Goal: Transaction & Acquisition: Obtain resource

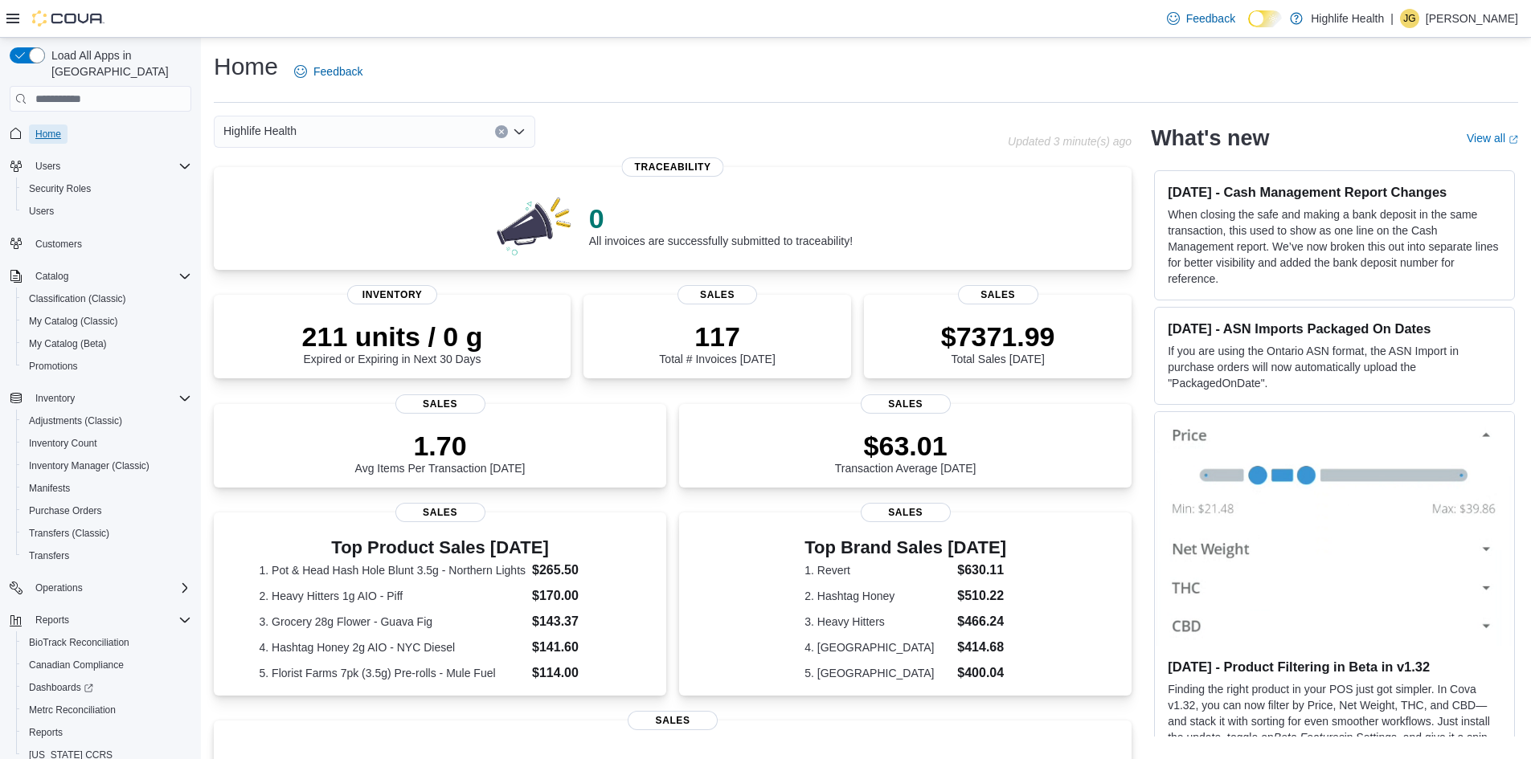
click at [60, 128] on span "Home" at bounding box center [48, 134] width 26 height 13
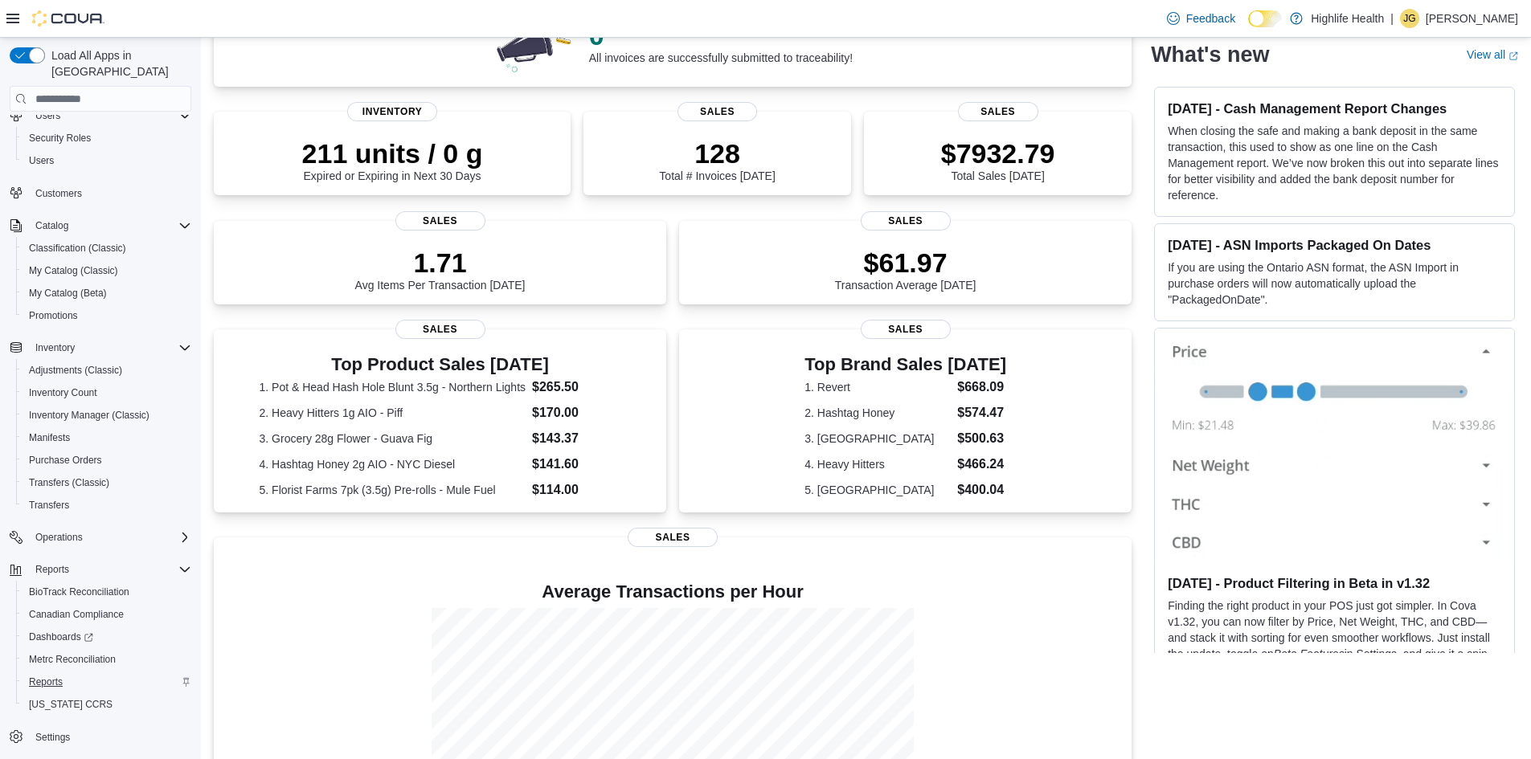
scroll to position [305, 0]
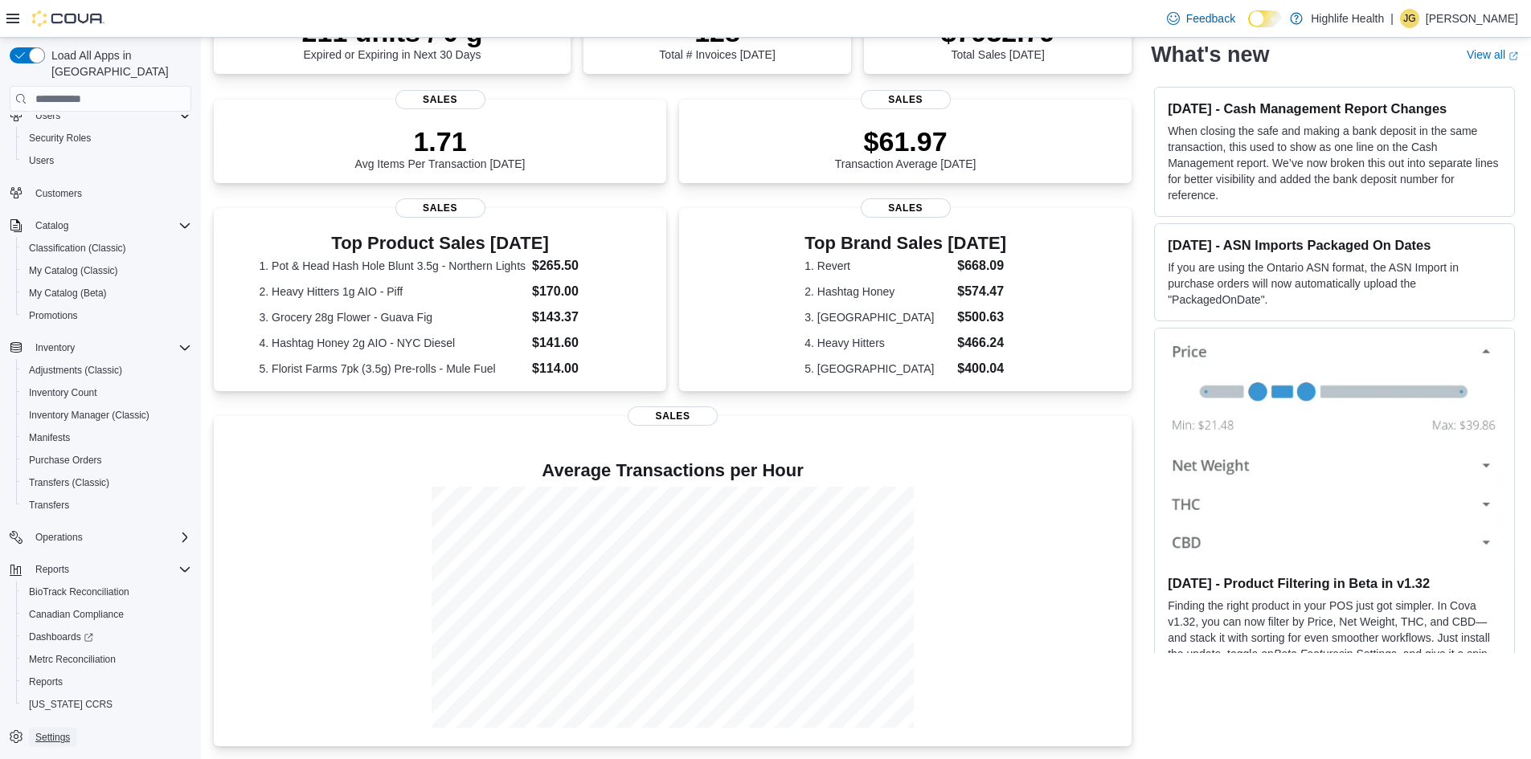
click at [50, 728] on span "Settings" at bounding box center [52, 737] width 35 height 19
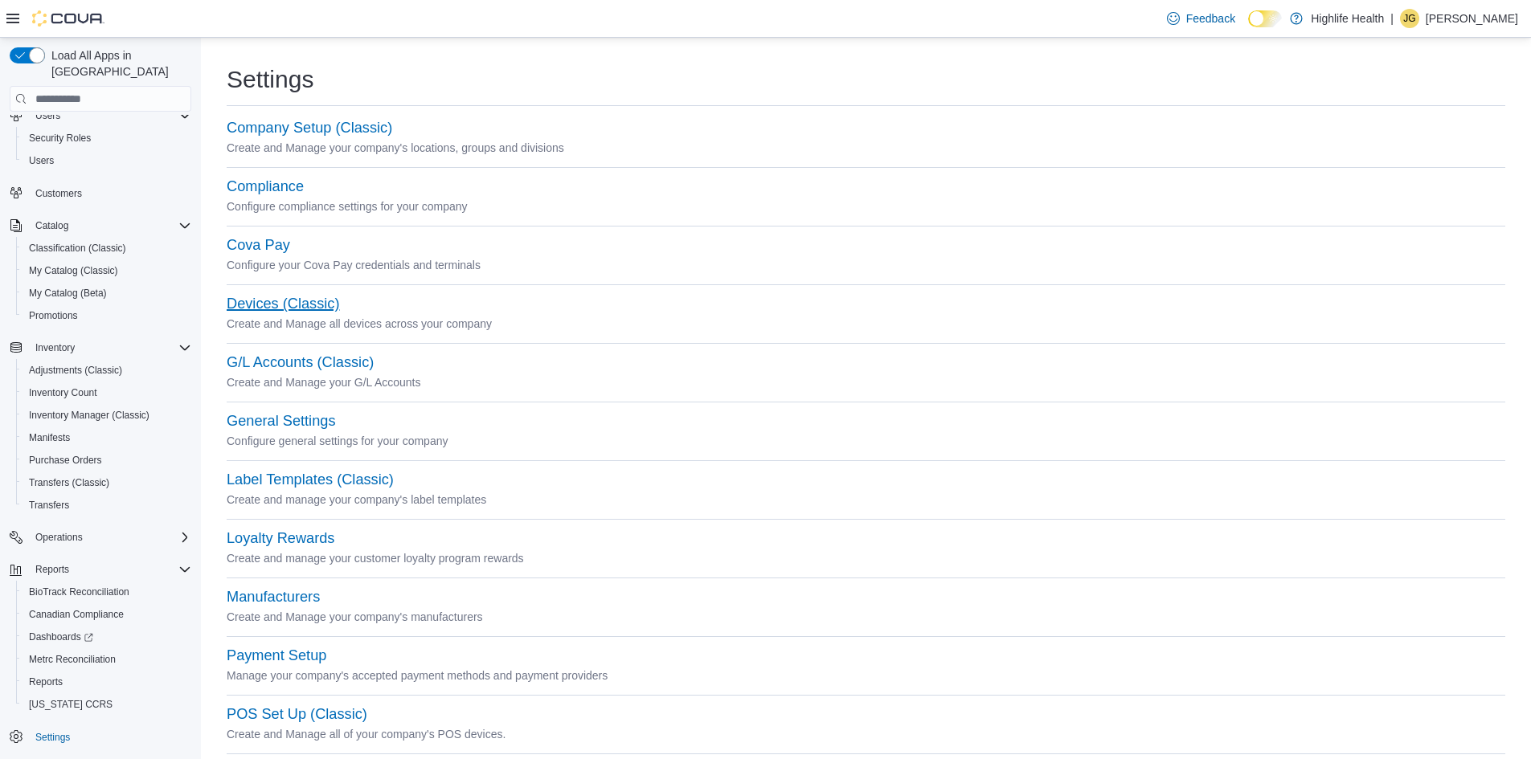
click at [248, 306] on button "Devices (Classic)" at bounding box center [283, 304] width 112 height 17
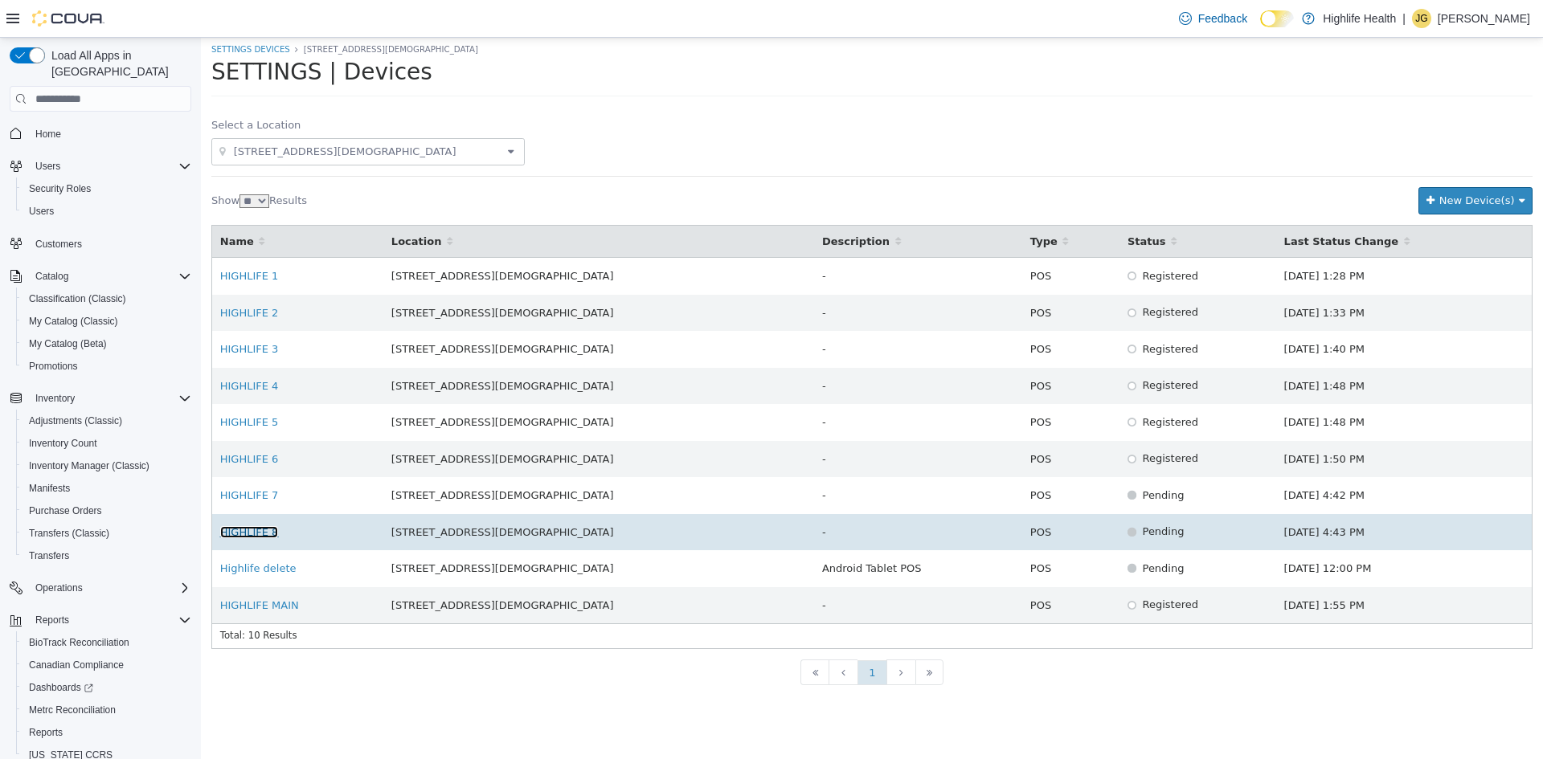
click at [236, 526] on link "HIGHLIFE 8" at bounding box center [249, 532] width 59 height 12
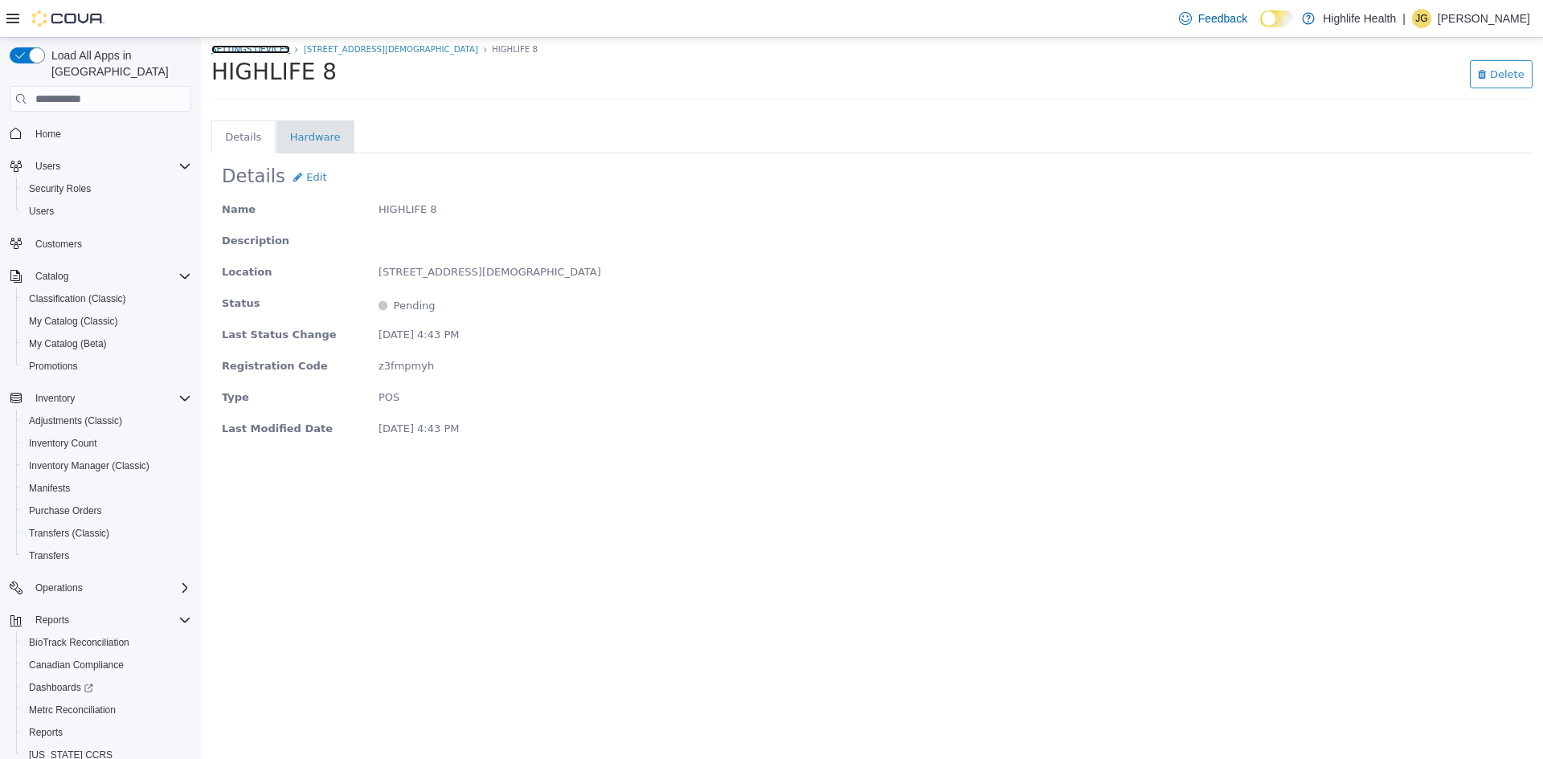
click at [266, 45] on link "SETTINGS Devices" at bounding box center [250, 49] width 79 height 9
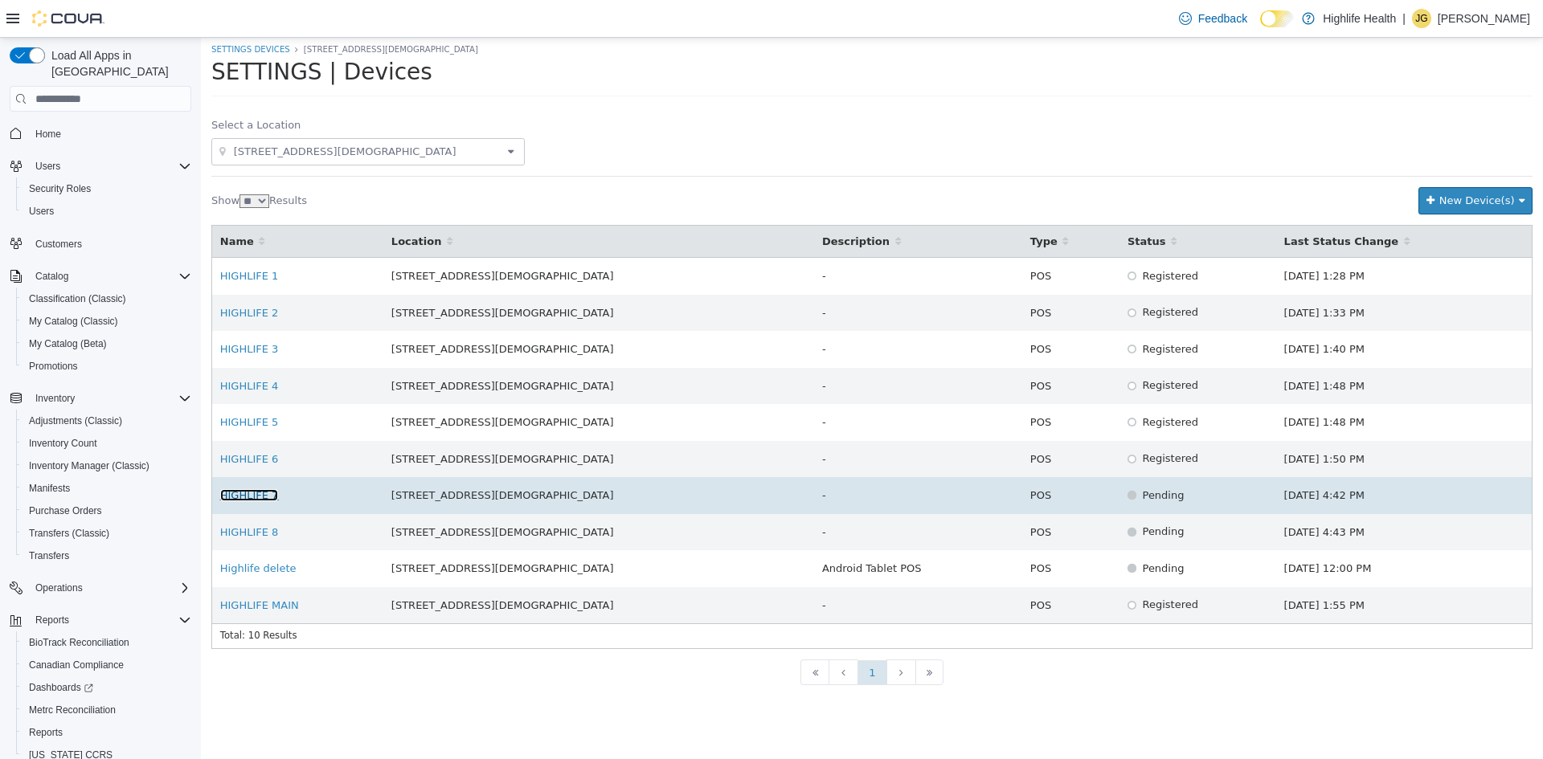
click at [251, 497] on link "HIGHLIFE 7" at bounding box center [249, 495] width 59 height 12
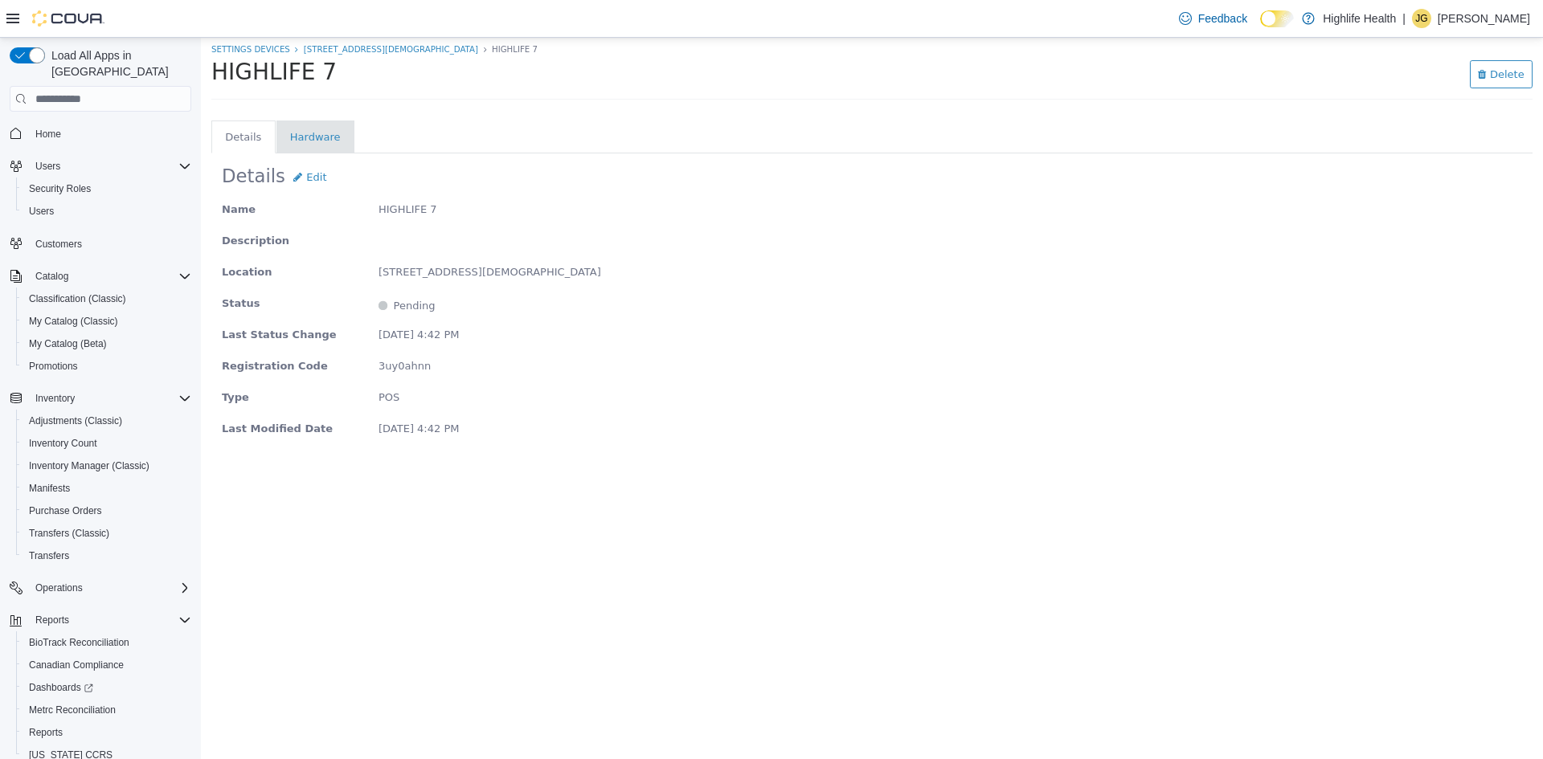
click at [321, 133] on li "Hardware" at bounding box center [315, 137] width 51 height 16
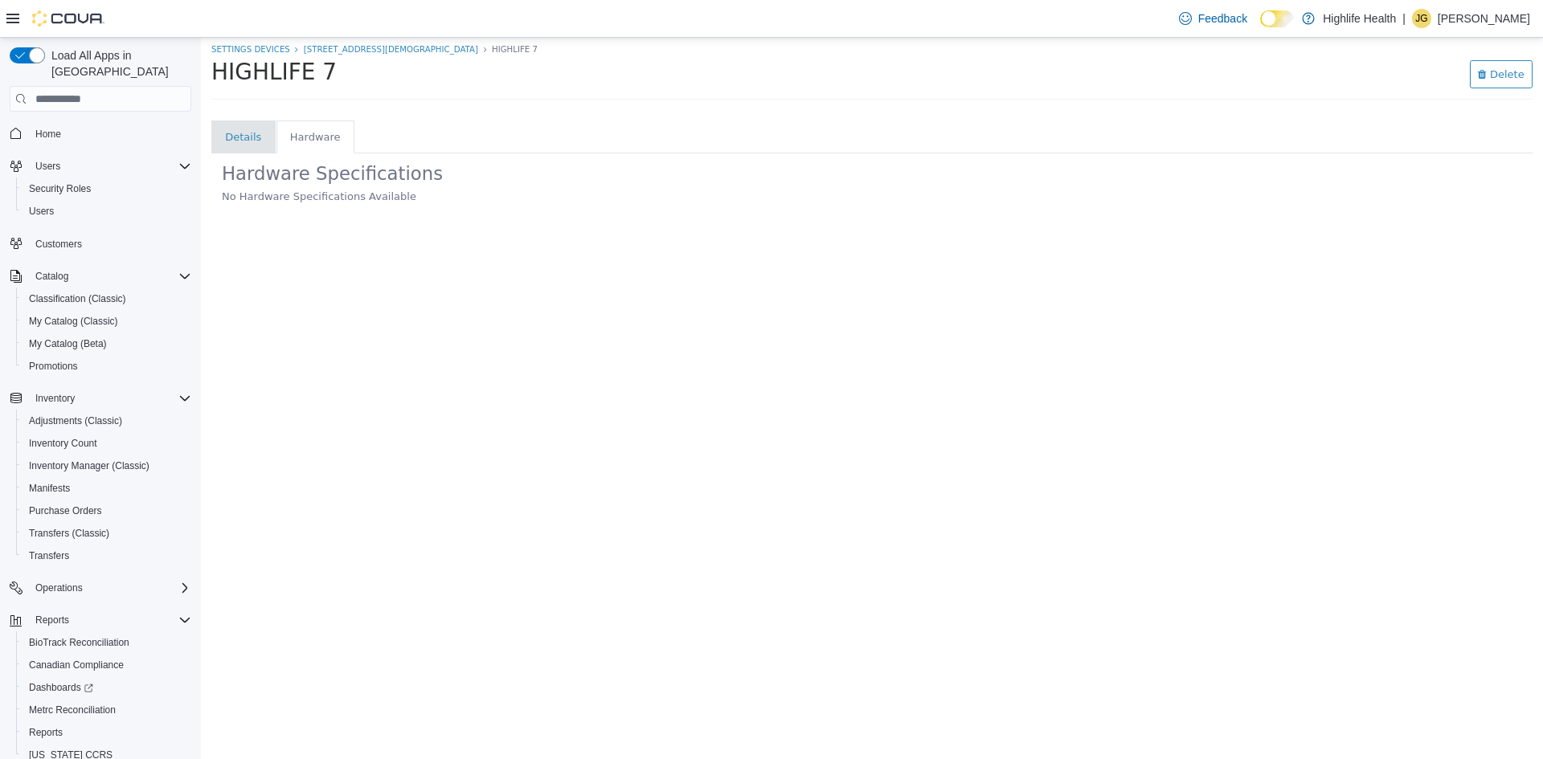
click at [252, 130] on li "Details" at bounding box center [243, 137] width 36 height 16
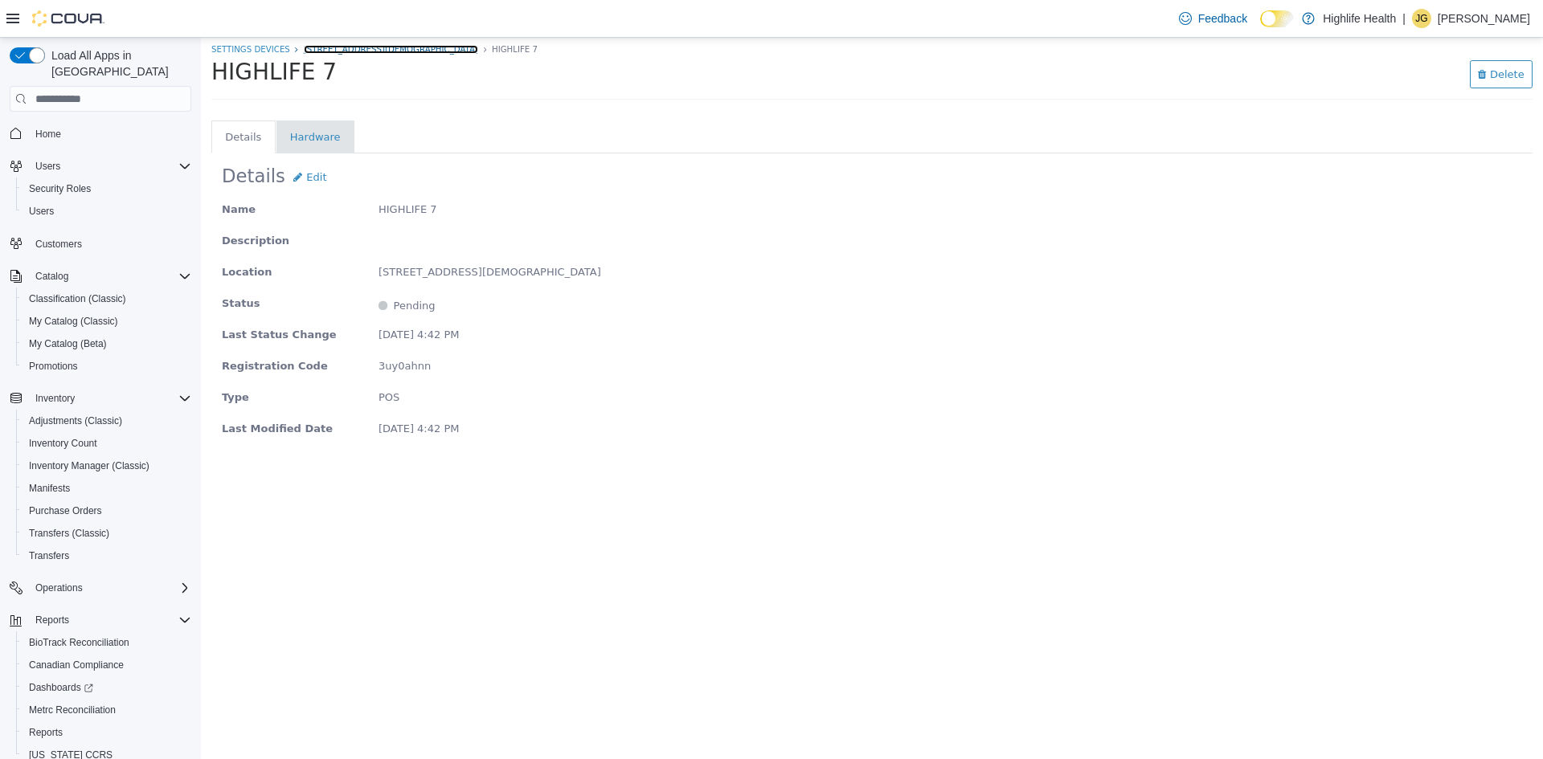
click at [313, 51] on link "[STREET_ADDRESS][DEMOGRAPHIC_DATA]" at bounding box center [391, 49] width 174 height 9
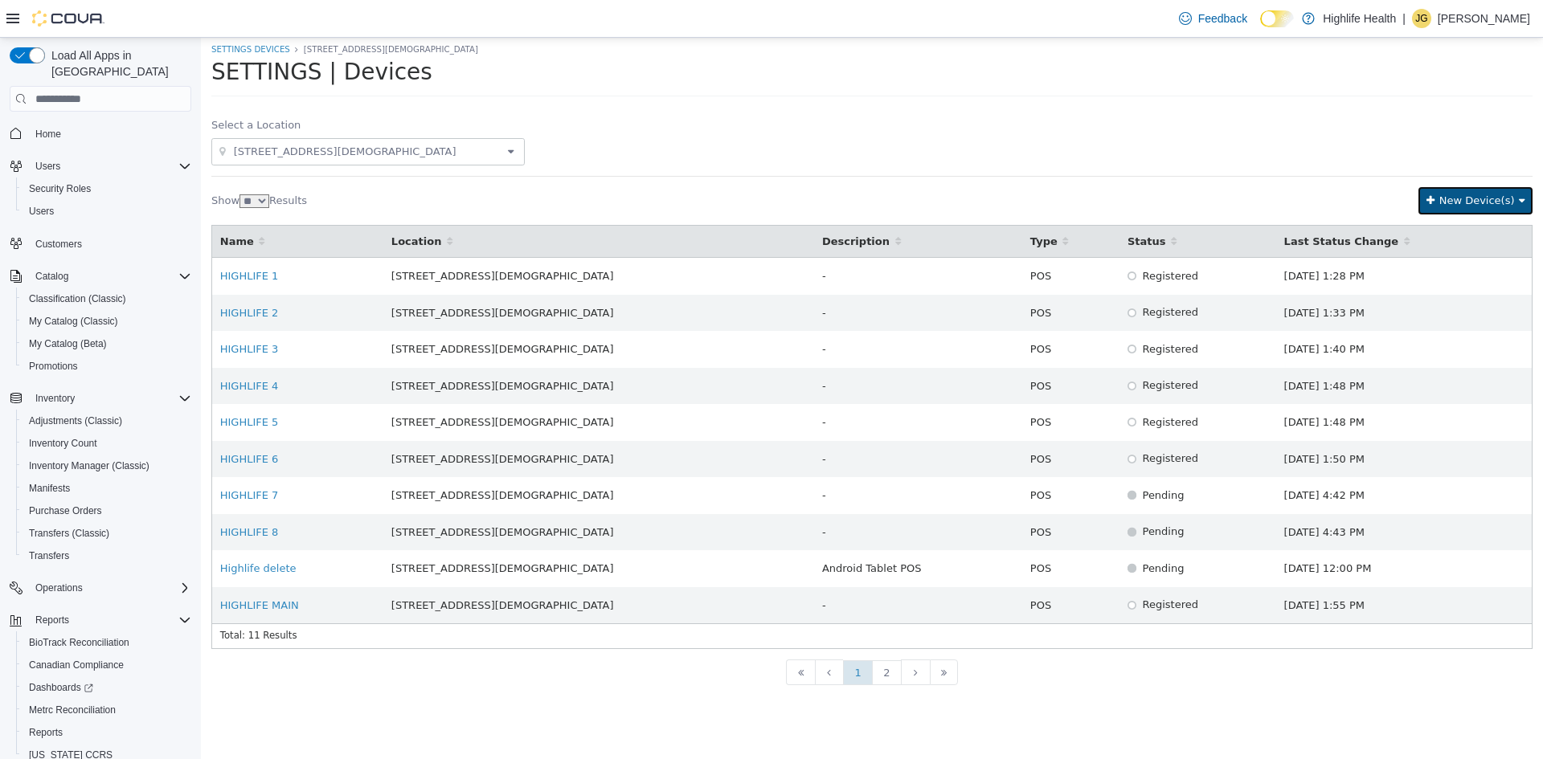
click at [1470, 196] on span "New Device(s)" at bounding box center [1477, 200] width 76 height 12
click at [1462, 225] on div "Add New Device" at bounding box center [1473, 231] width 162 height 20
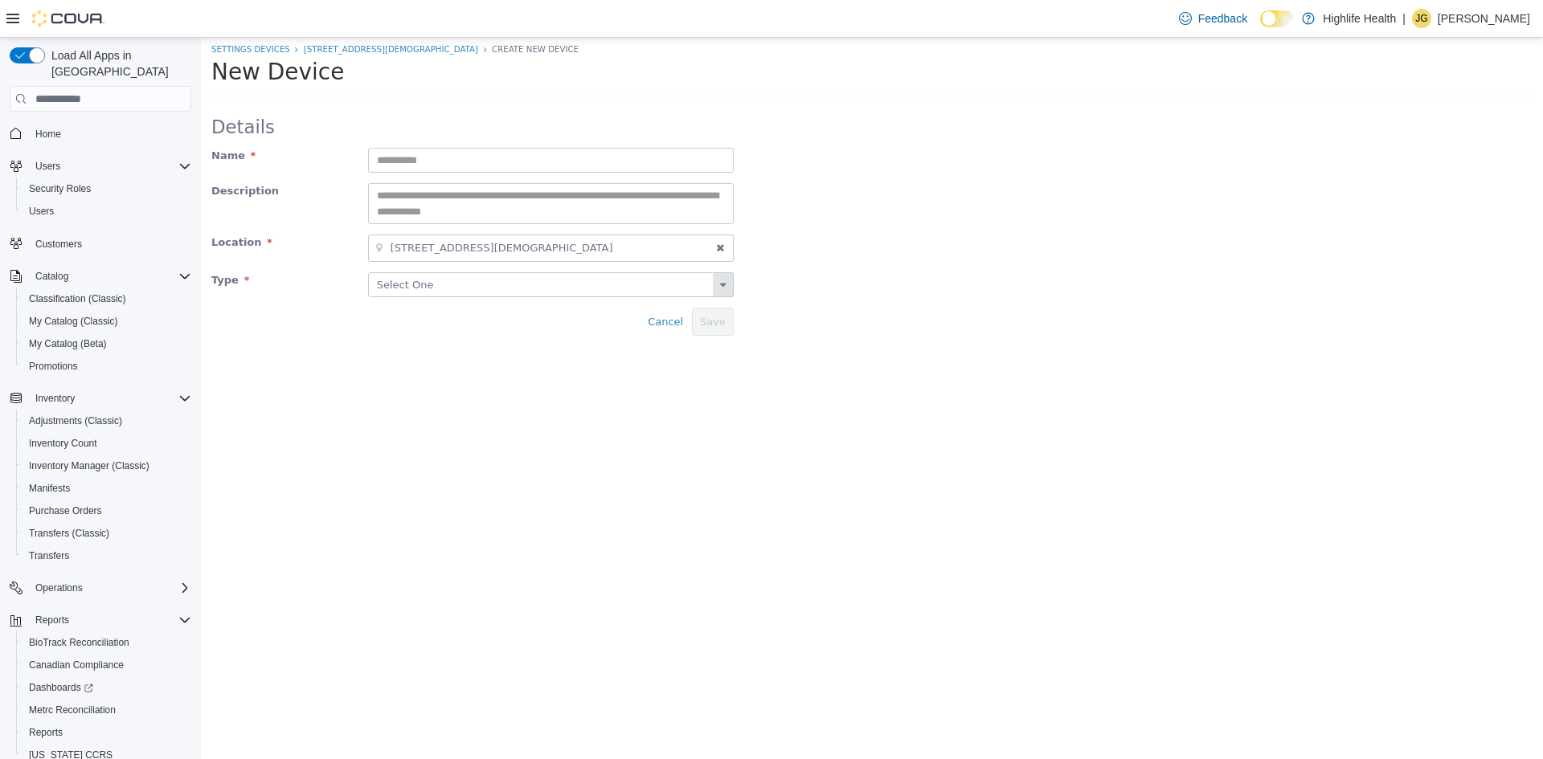
click at [720, 288] on icon at bounding box center [723, 285] width 6 height 10
click at [386, 327] on div "POS" at bounding box center [420, 333] width 103 height 20
click at [668, 321] on span "Cancel" at bounding box center [665, 322] width 35 height 12
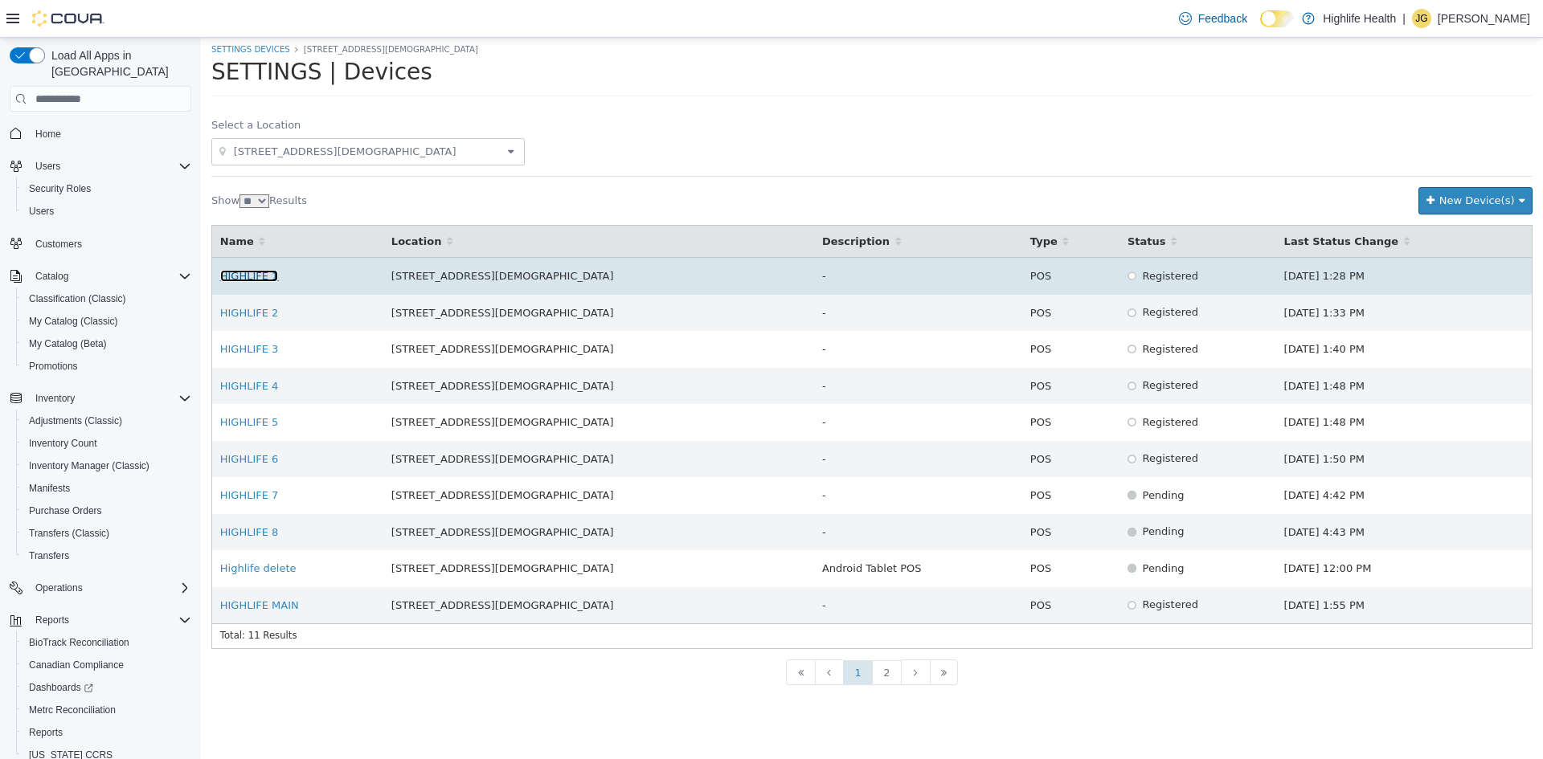
click at [245, 276] on link "HIGHLIFE 1" at bounding box center [249, 276] width 59 height 12
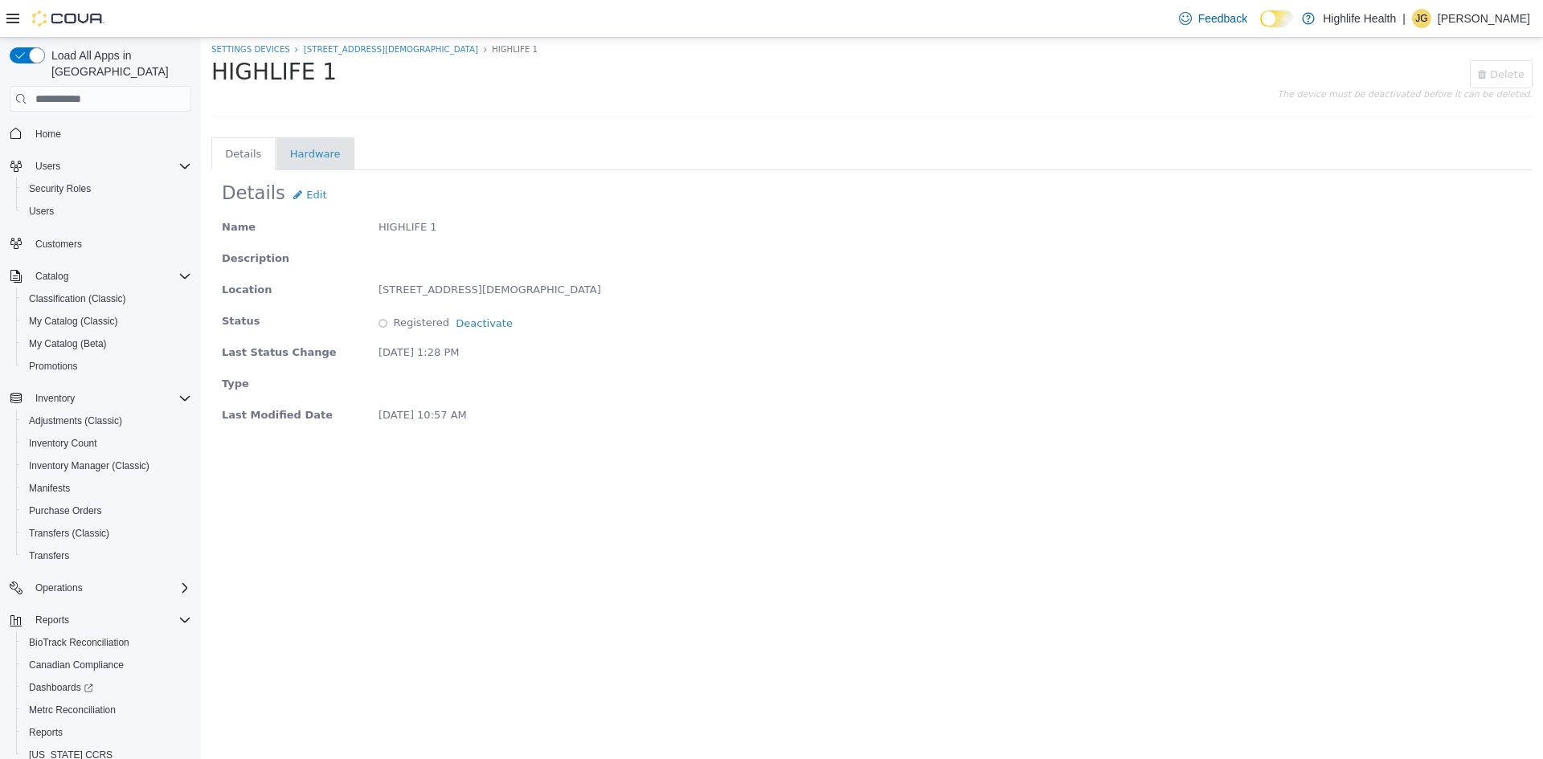
click at [284, 156] on tab-li "Hardware" at bounding box center [315, 153] width 78 height 33
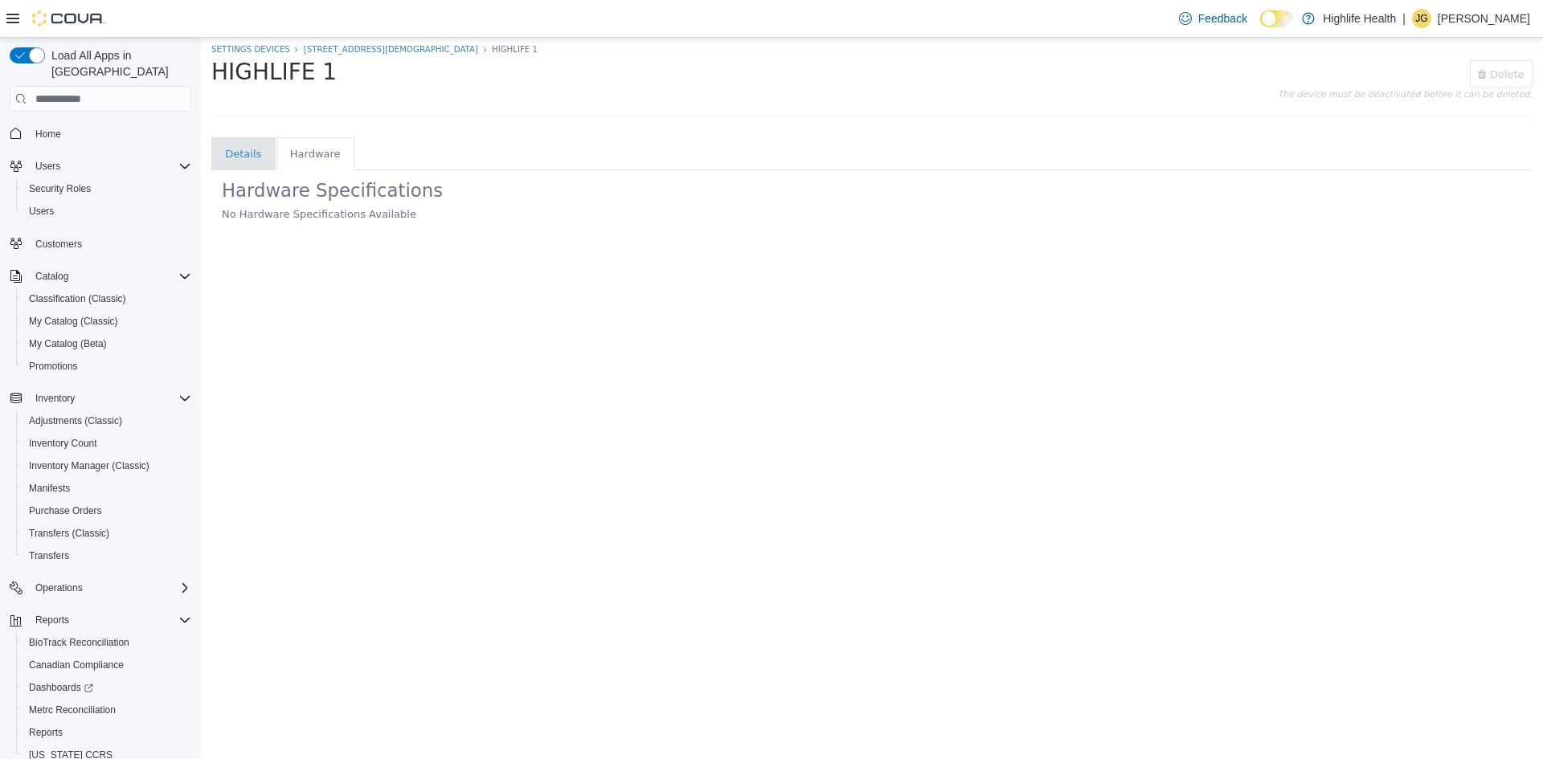
click at [234, 152] on li "Details" at bounding box center [243, 154] width 36 height 16
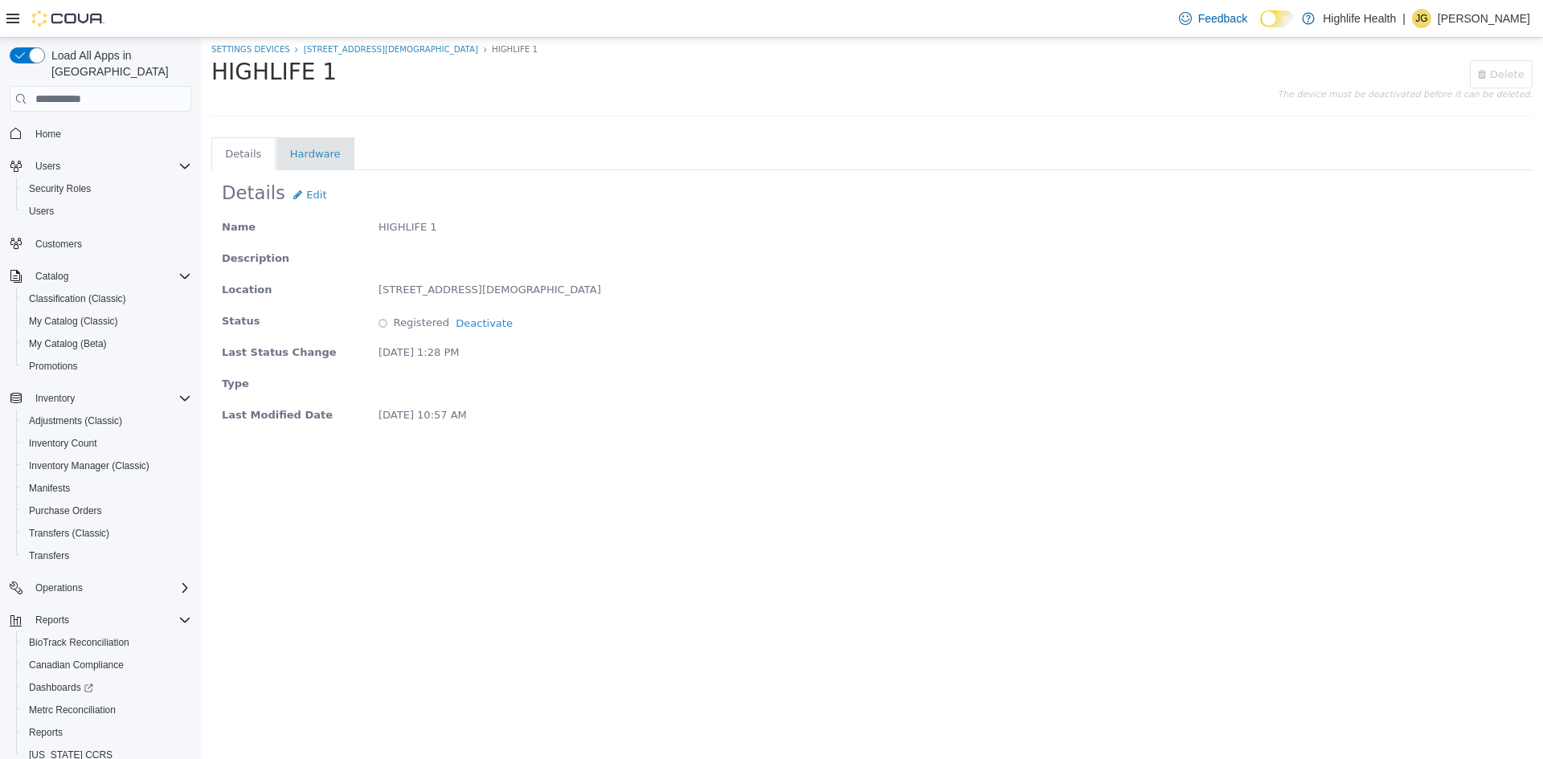
click at [1333, 18] on div "Feedback Dark Mode Highlife Health | [PERSON_NAME]" at bounding box center [1351, 18] width 358 height 32
click at [1316, 16] on link at bounding box center [1308, 18] width 16 height 32
click at [43, 128] on span "Home" at bounding box center [48, 134] width 26 height 13
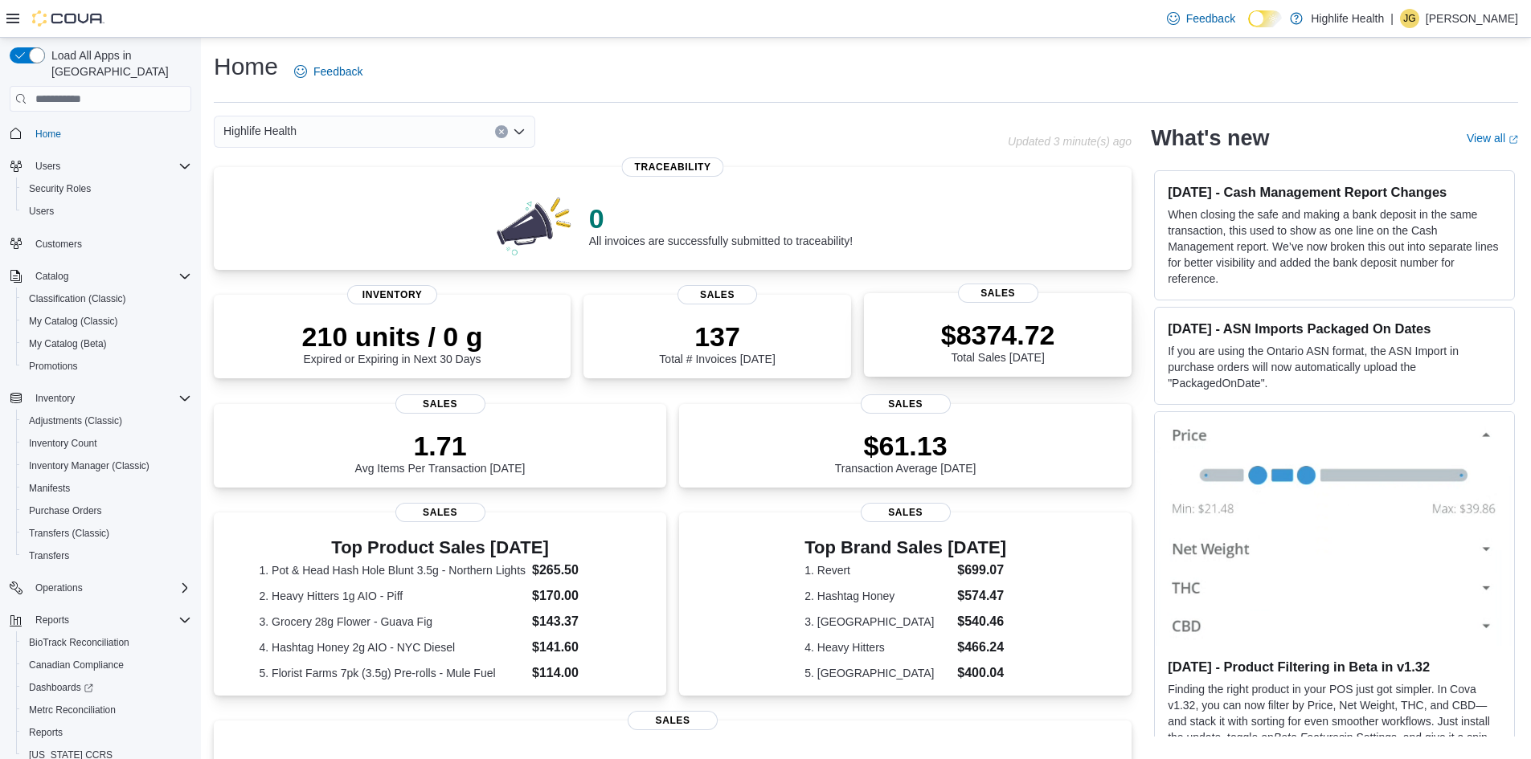
click at [987, 350] on p "$8374.72" at bounding box center [998, 335] width 114 height 32
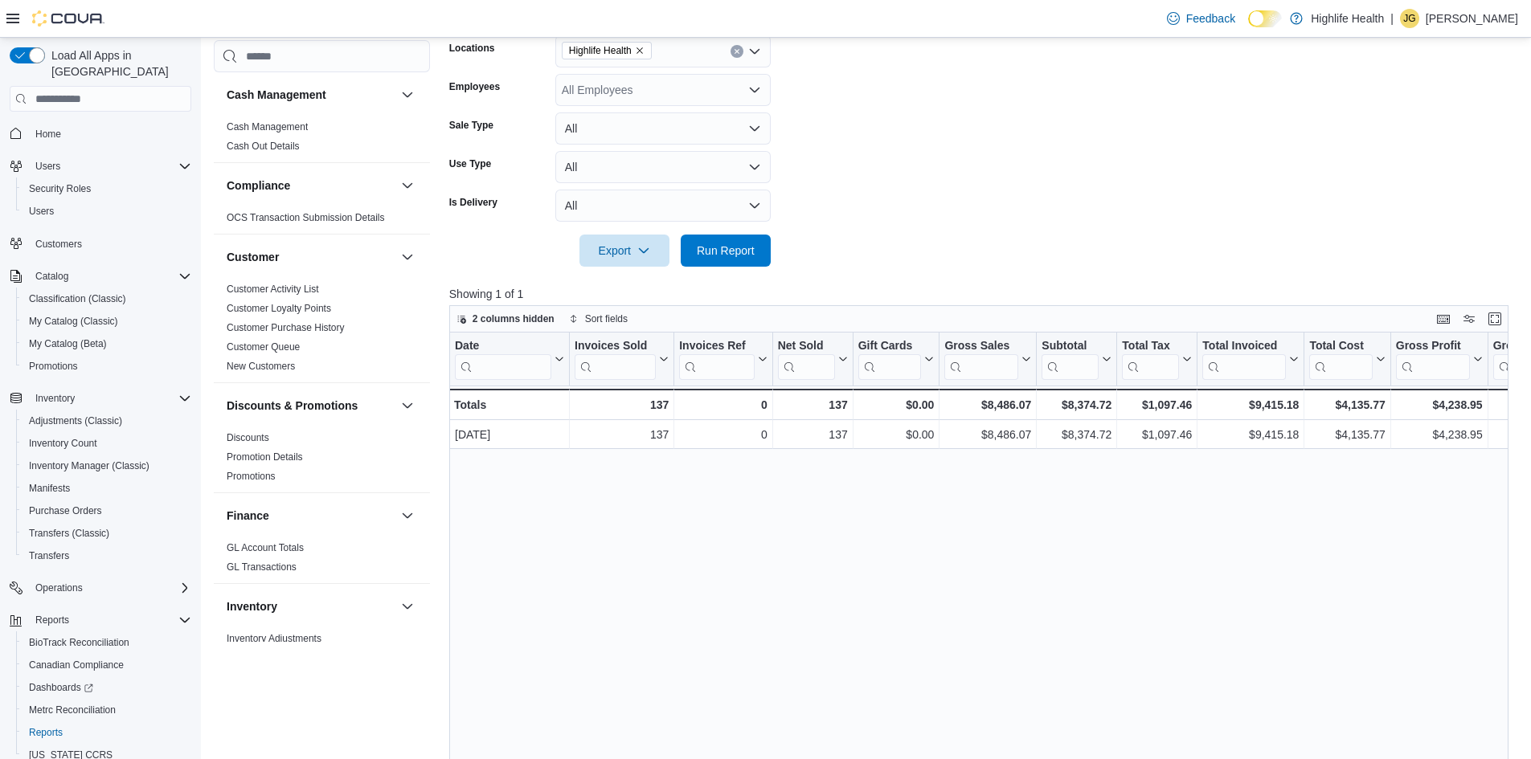
scroll to position [402, 0]
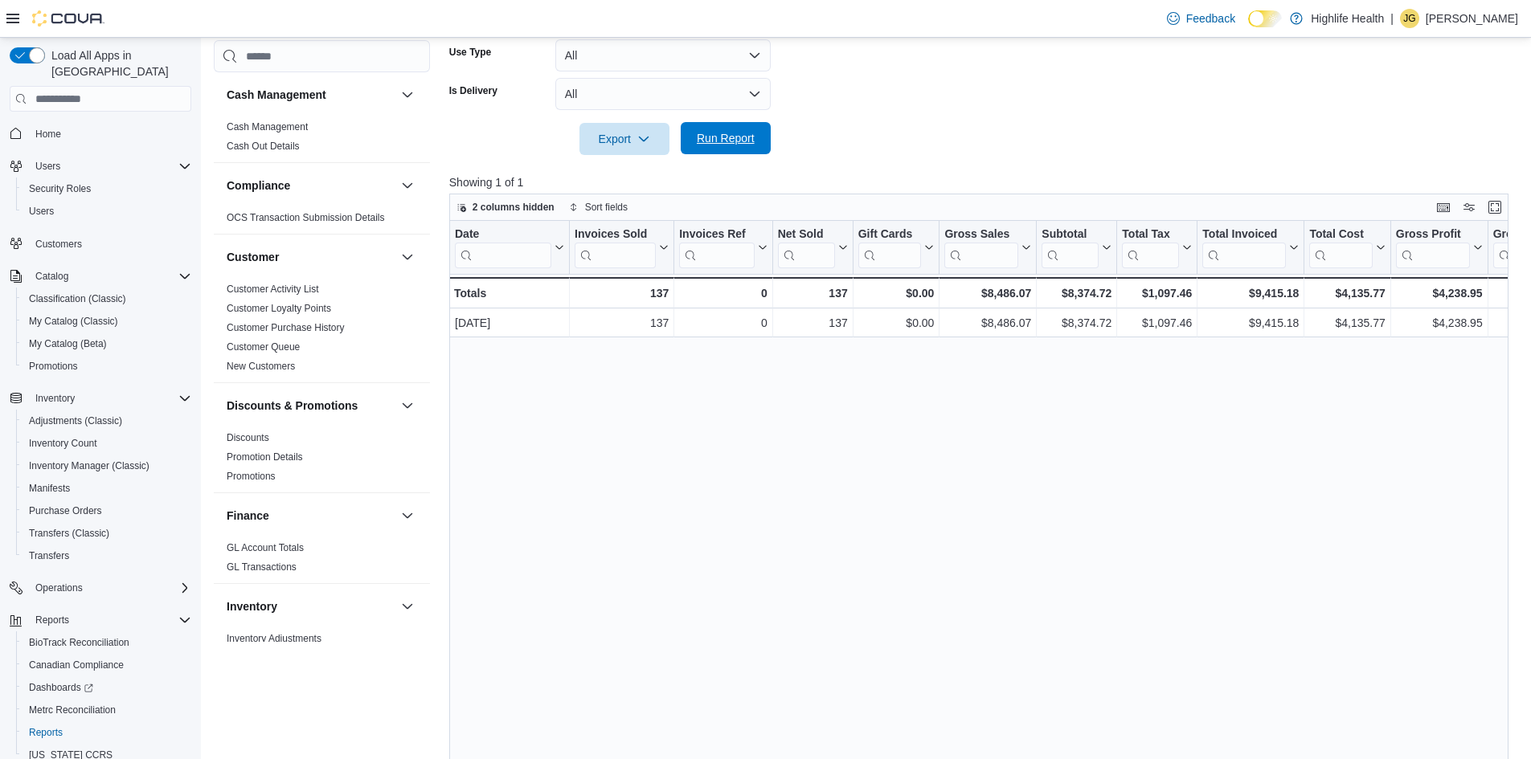
click at [720, 142] on span "Run Report" at bounding box center [726, 138] width 58 height 16
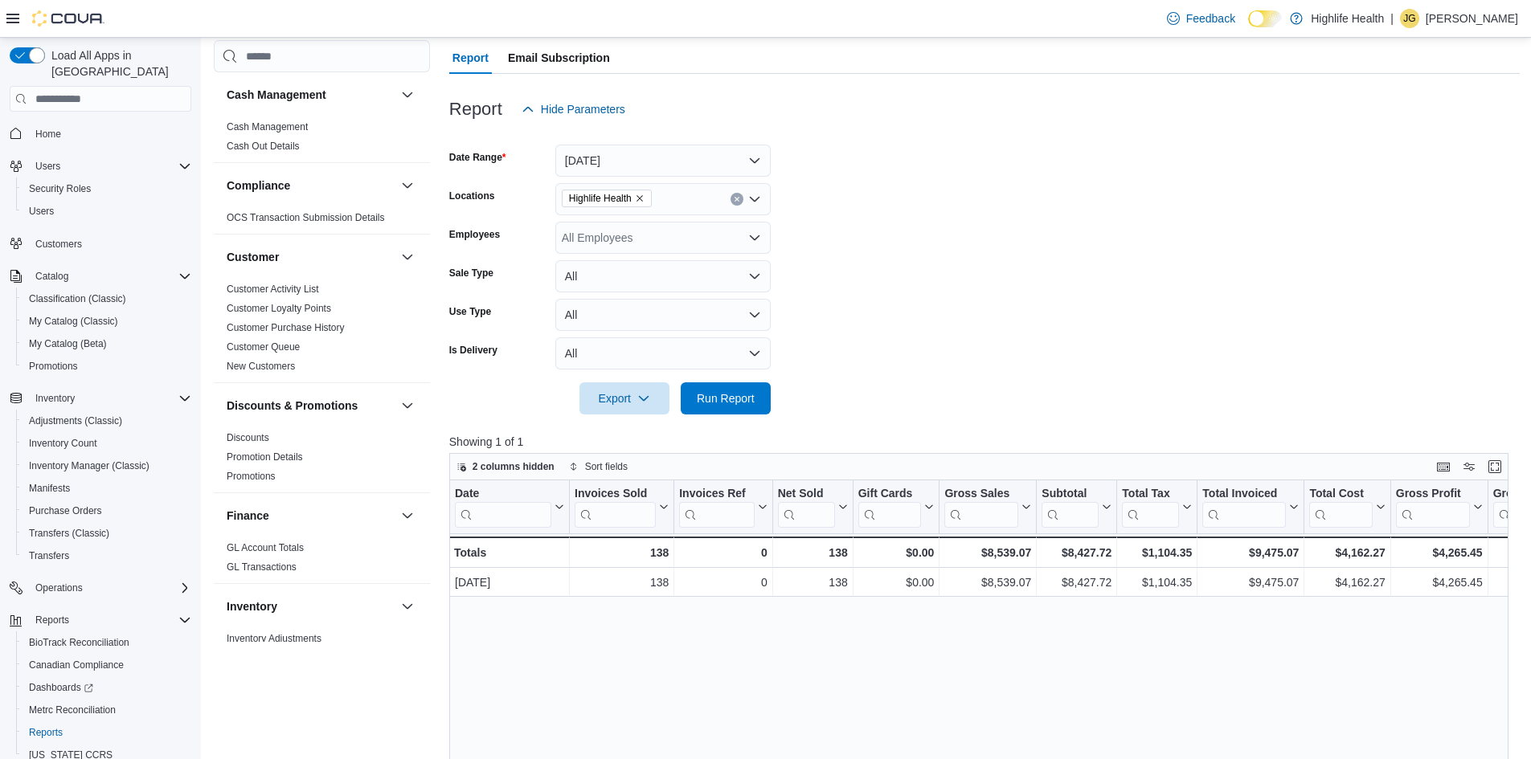
scroll to position [0, 0]
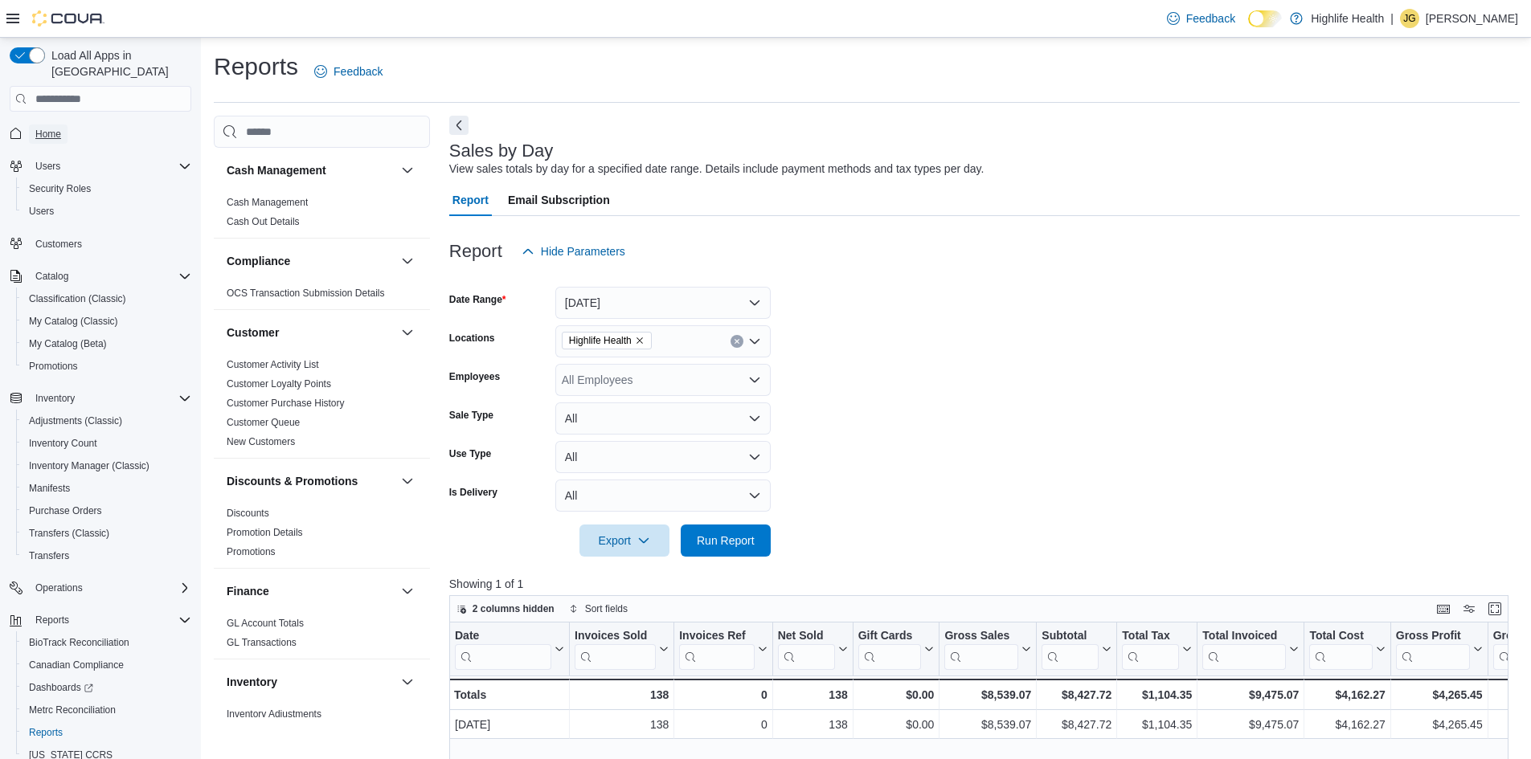
drag, startPoint x: 56, startPoint y: 112, endPoint x: 46, endPoint y: 112, distance: 10.4
click at [56, 128] on span "Home" at bounding box center [48, 134] width 26 height 13
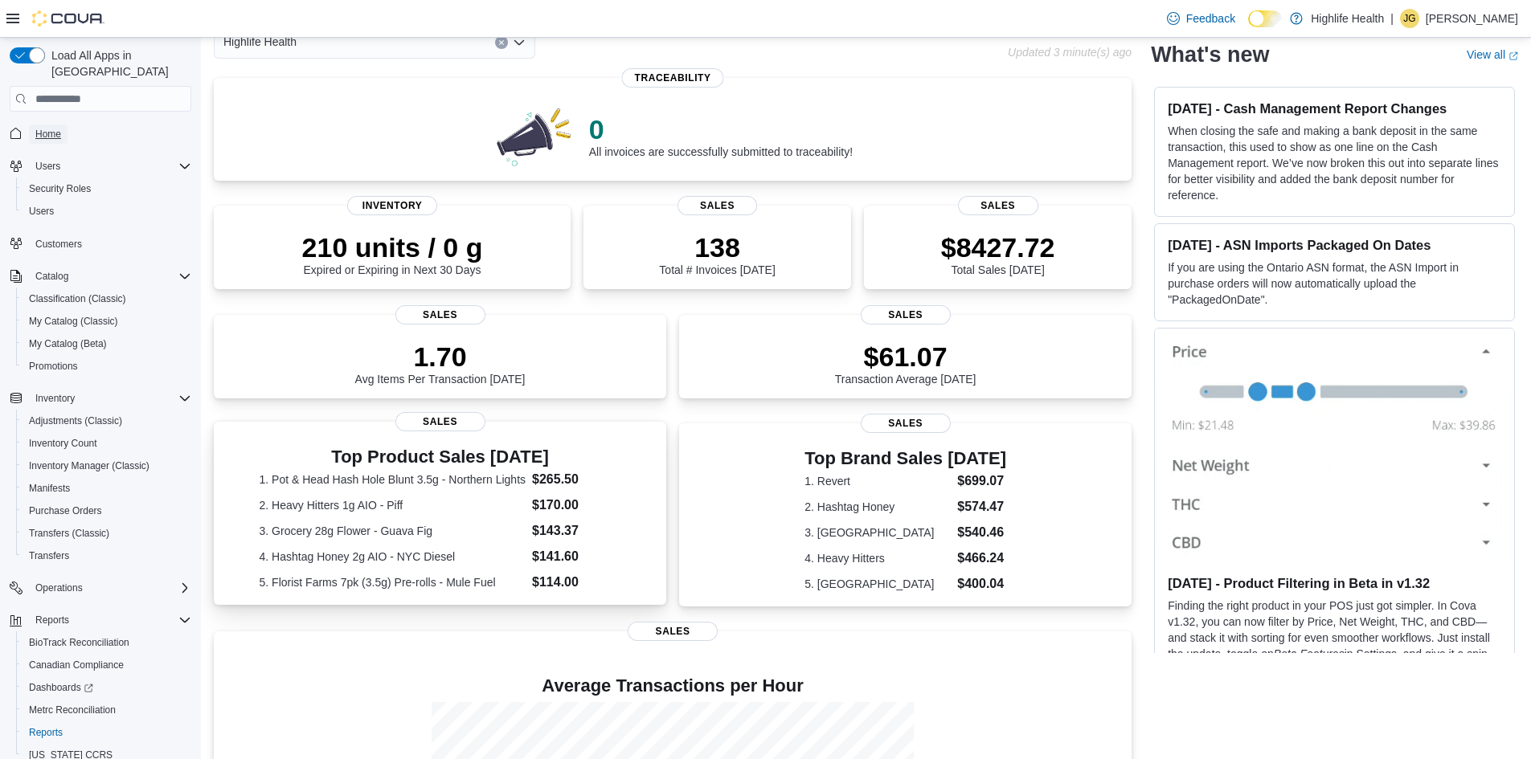
scroll to position [305, 0]
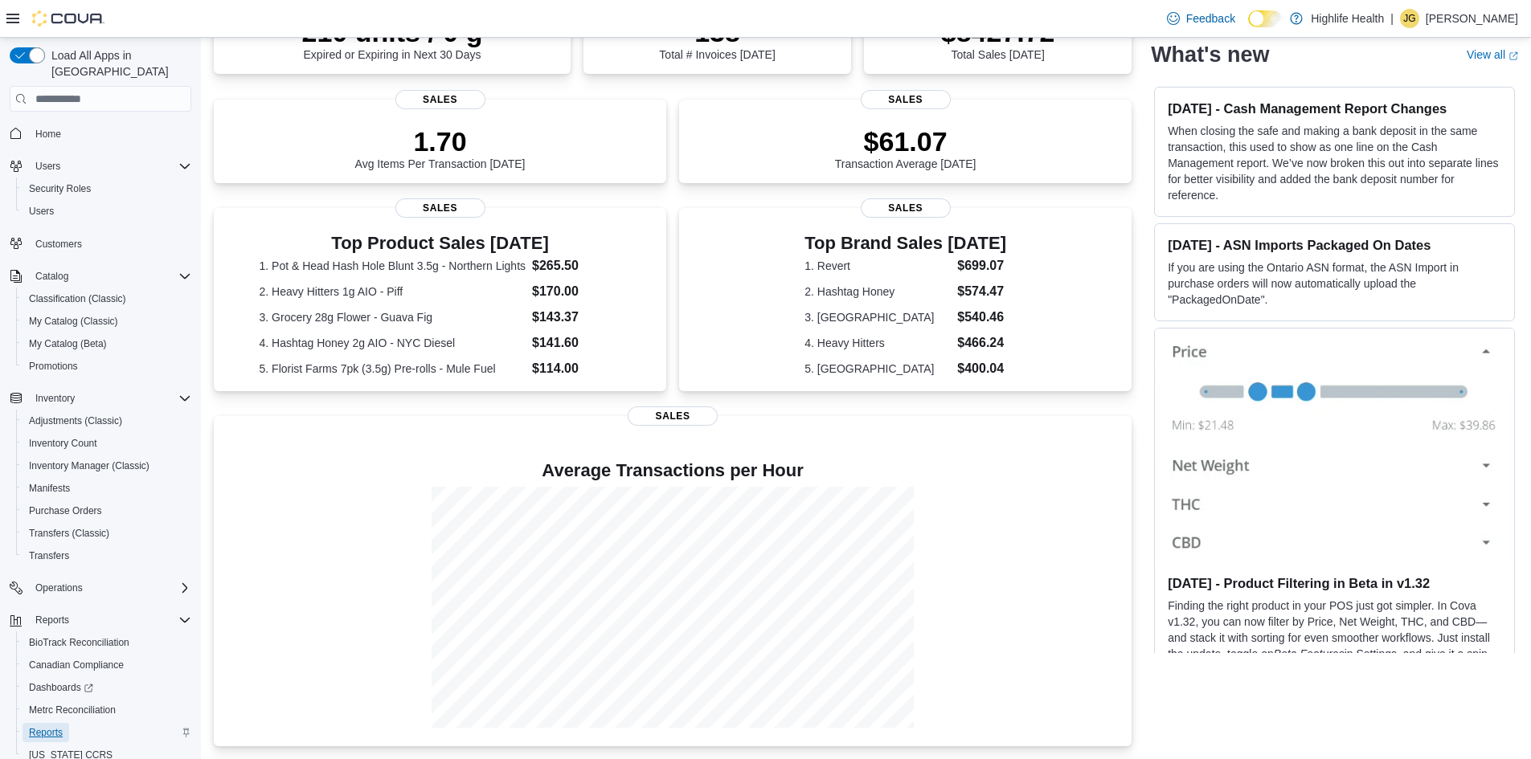
click at [48, 726] on span "Reports" at bounding box center [46, 732] width 34 height 13
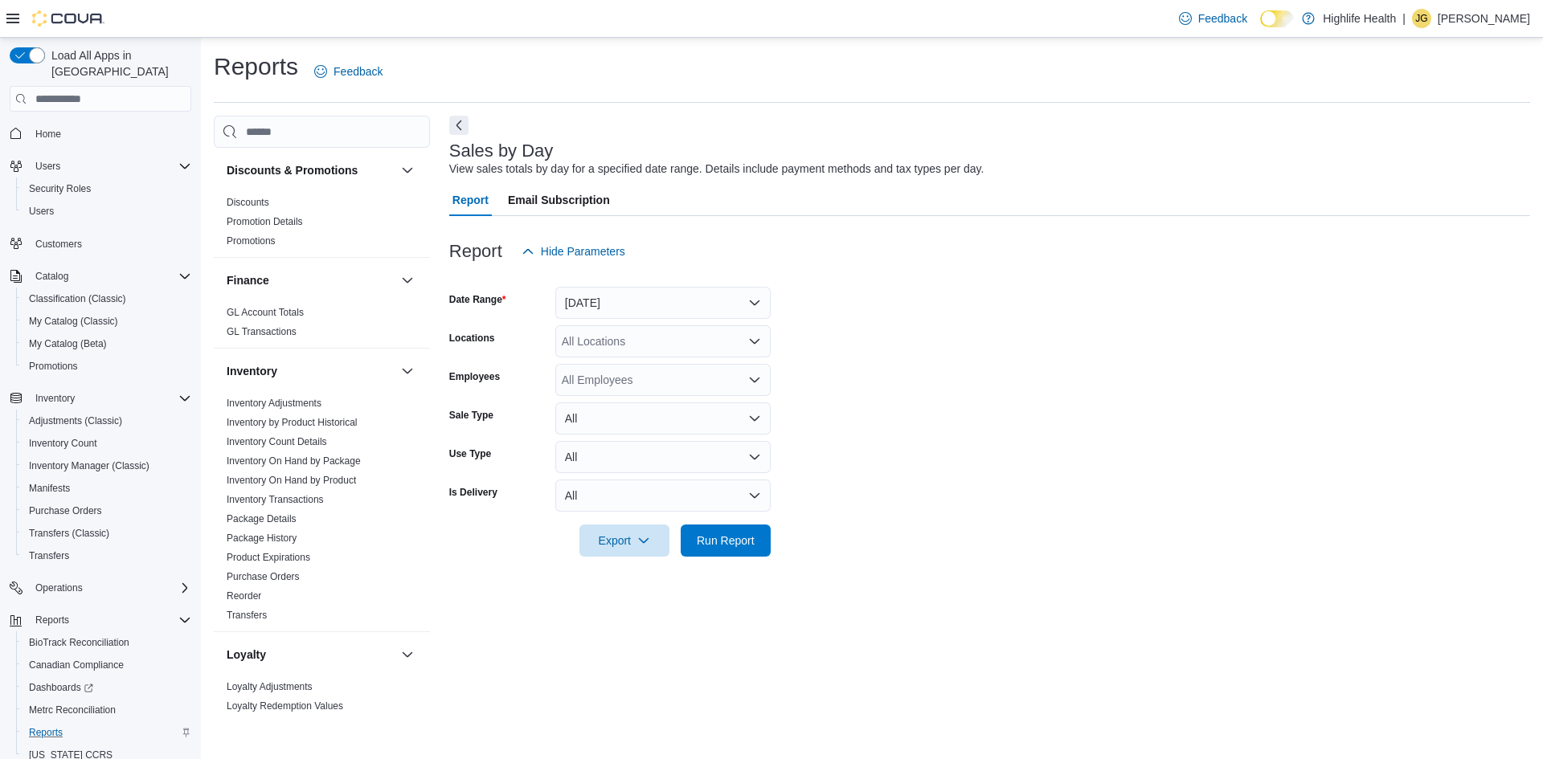
scroll to position [482, 0]
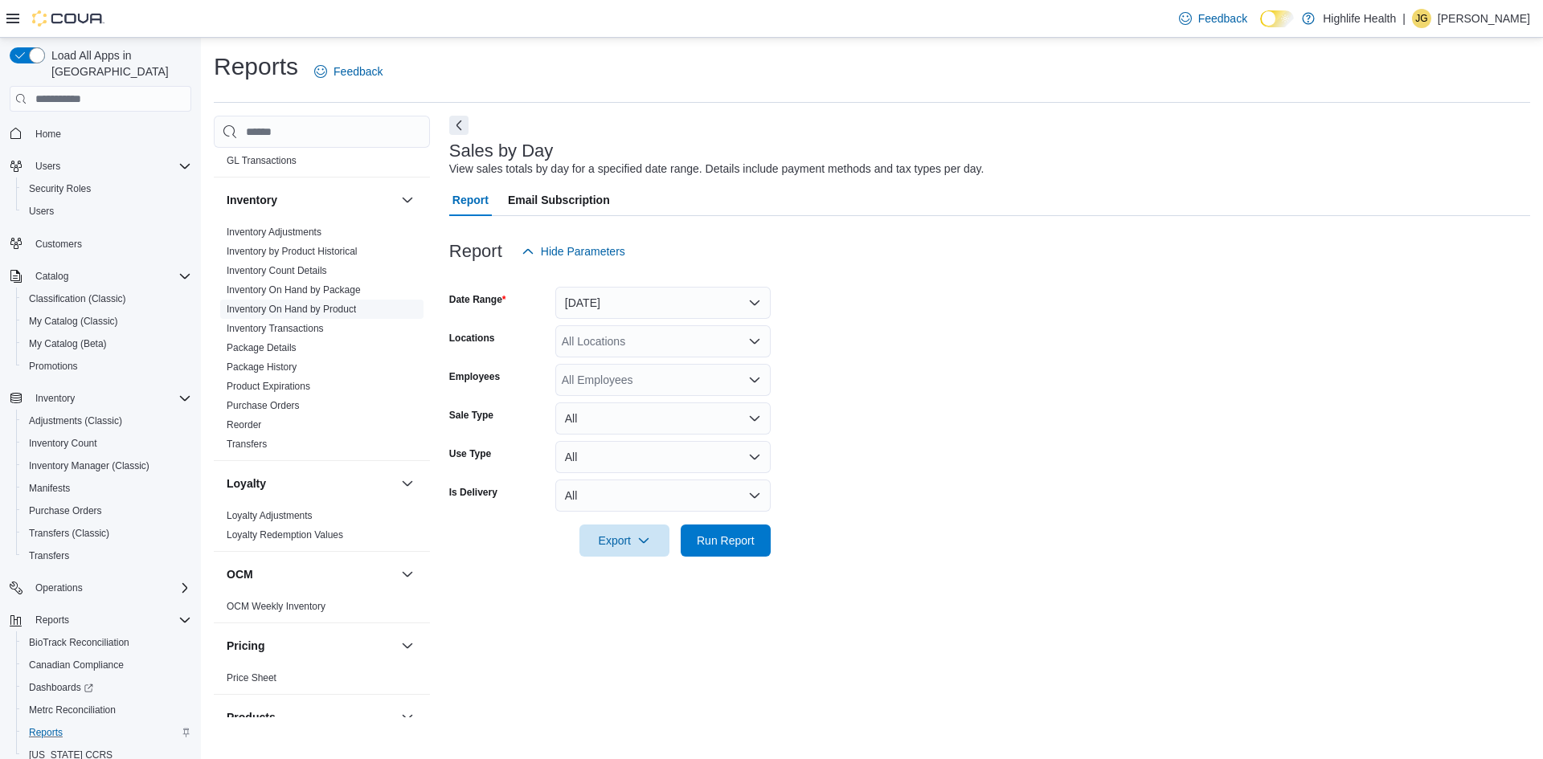
click at [345, 310] on link "Inventory On Hand by Product" at bounding box center [291, 309] width 129 height 11
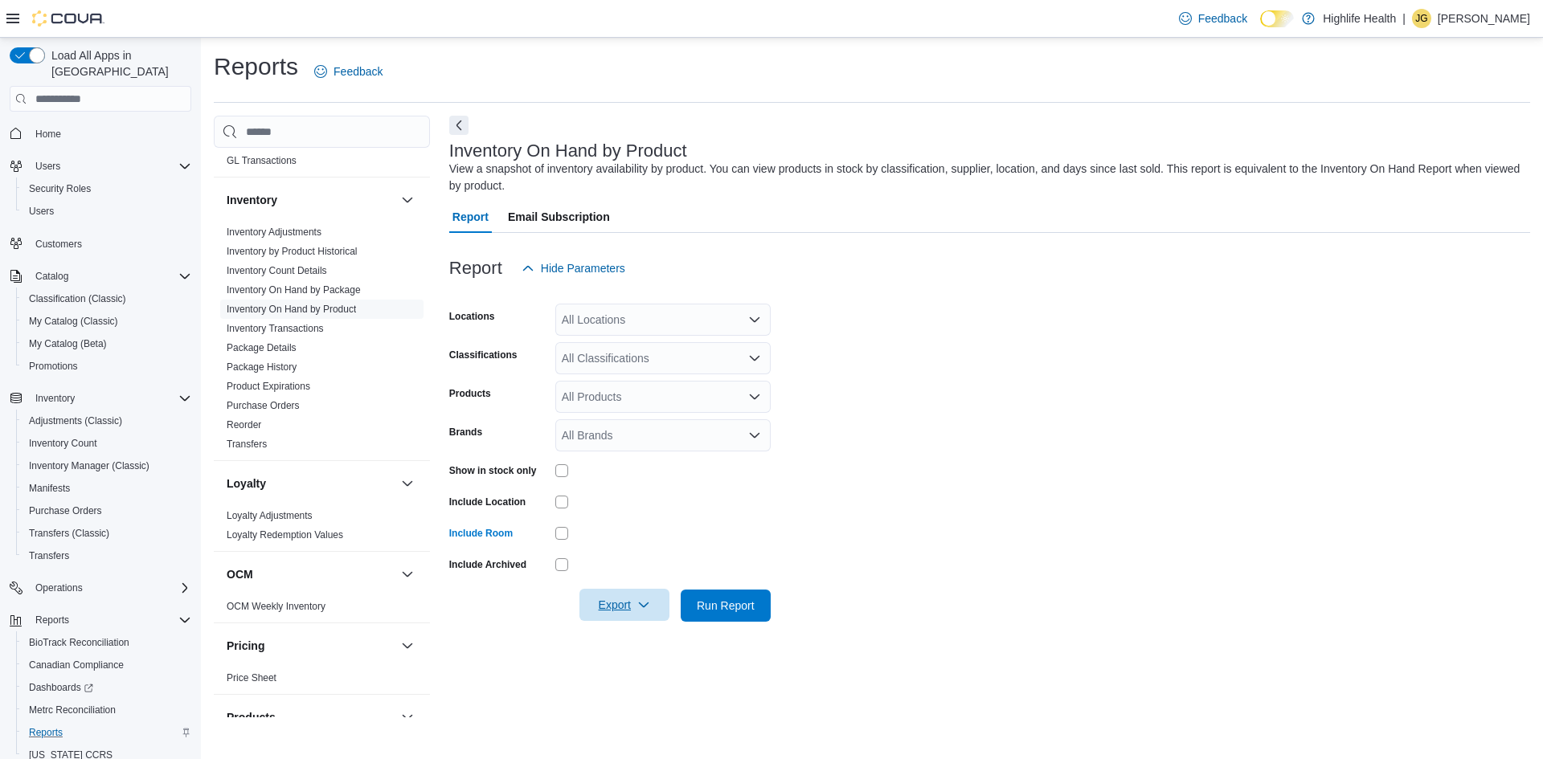
click at [619, 599] on span "Export" at bounding box center [624, 605] width 71 height 32
click at [624, 638] on span "Export to Excel" at bounding box center [627, 638] width 72 height 13
click at [604, 605] on span "Export" at bounding box center [624, 605] width 71 height 32
click at [606, 636] on span "Export to Excel" at bounding box center [627, 638] width 72 height 13
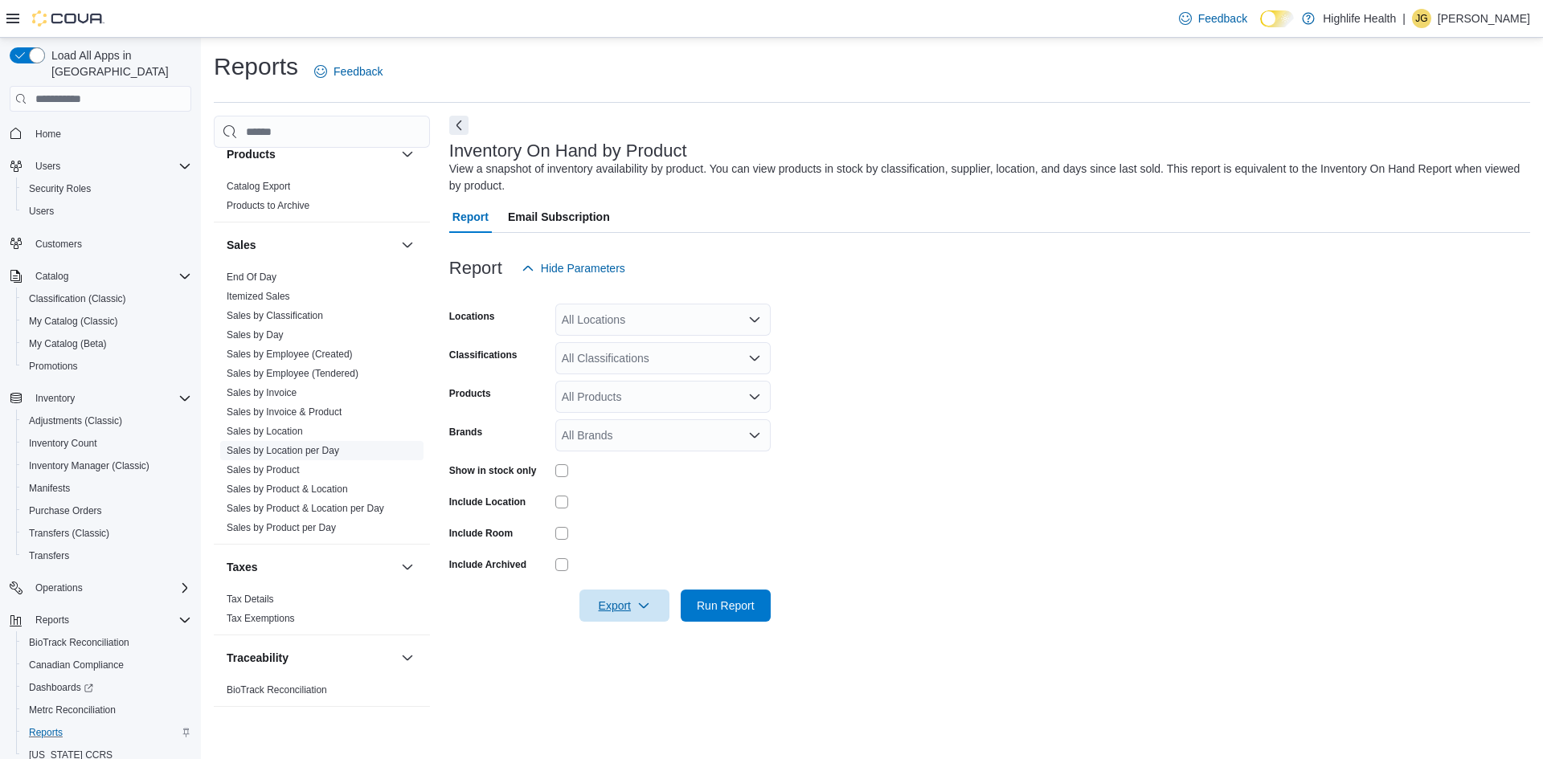
scroll to position [1051, 0]
click at [297, 466] on link "Sales by Product" at bounding box center [263, 464] width 73 height 11
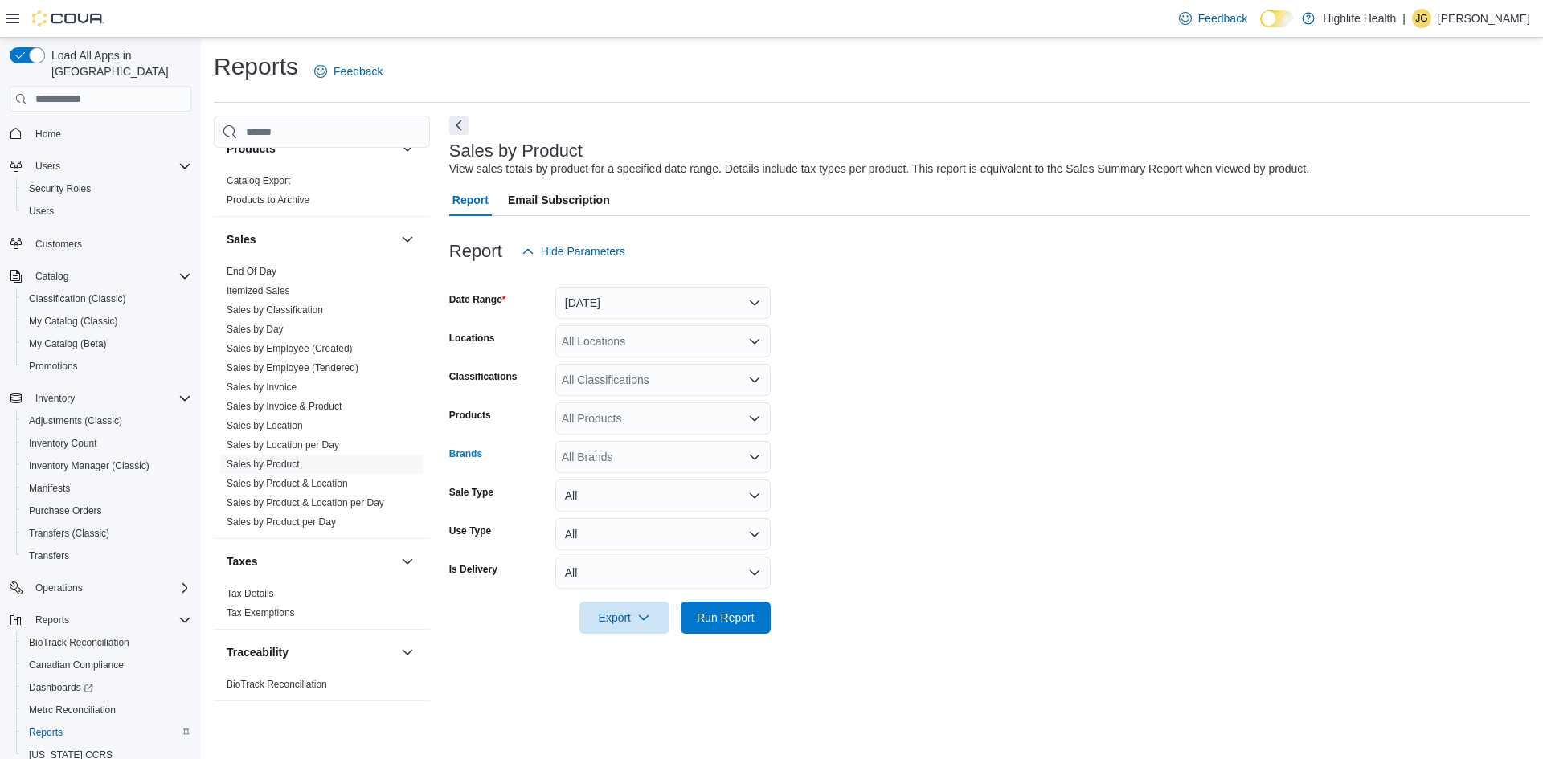
click at [614, 467] on div "All Brands" at bounding box center [662, 457] width 215 height 32
type input "**"
click at [591, 487] on span "Ayrloom" at bounding box center [663, 484] width 196 height 16
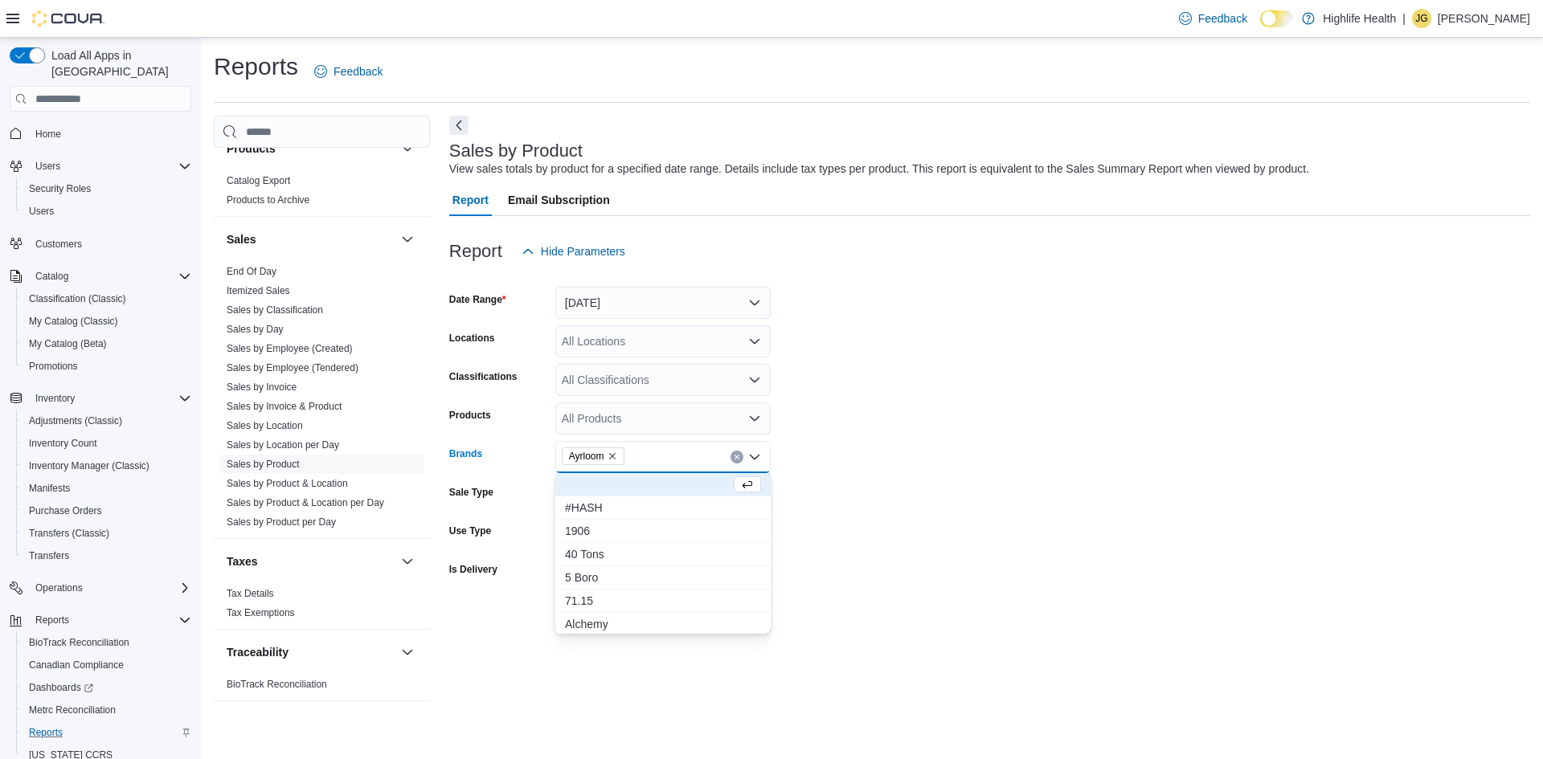
drag, startPoint x: 1019, startPoint y: 475, endPoint x: 983, endPoint y: 444, distance: 47.3
click at [1019, 474] on form "Date Range Yesterday Locations All Locations Classifications All Classification…" at bounding box center [989, 451] width 1081 height 366
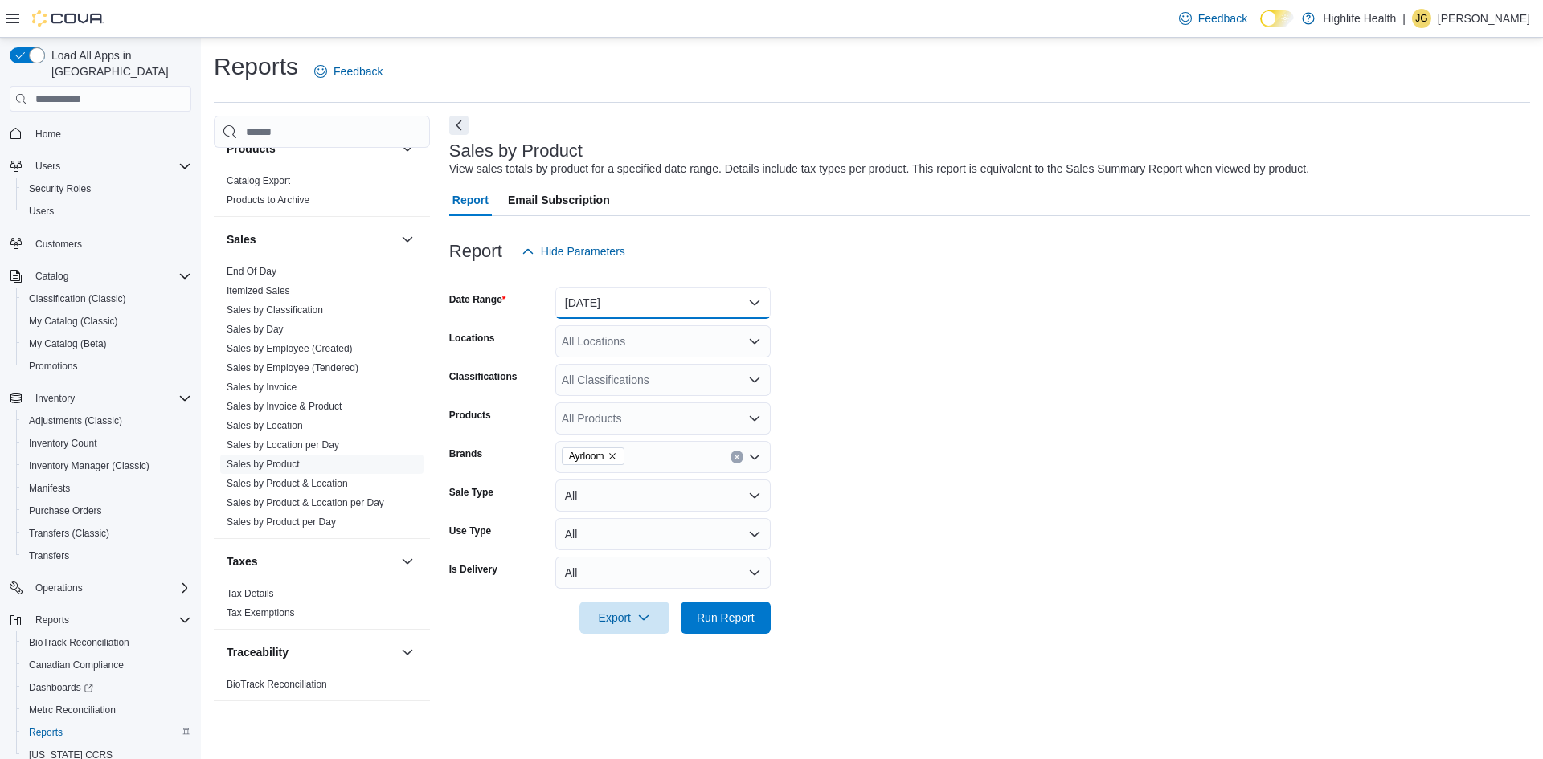
drag, startPoint x: 755, startPoint y: 300, endPoint x: 746, endPoint y: 300, distance: 8.9
click at [755, 300] on button "Yesterday" at bounding box center [662, 303] width 215 height 32
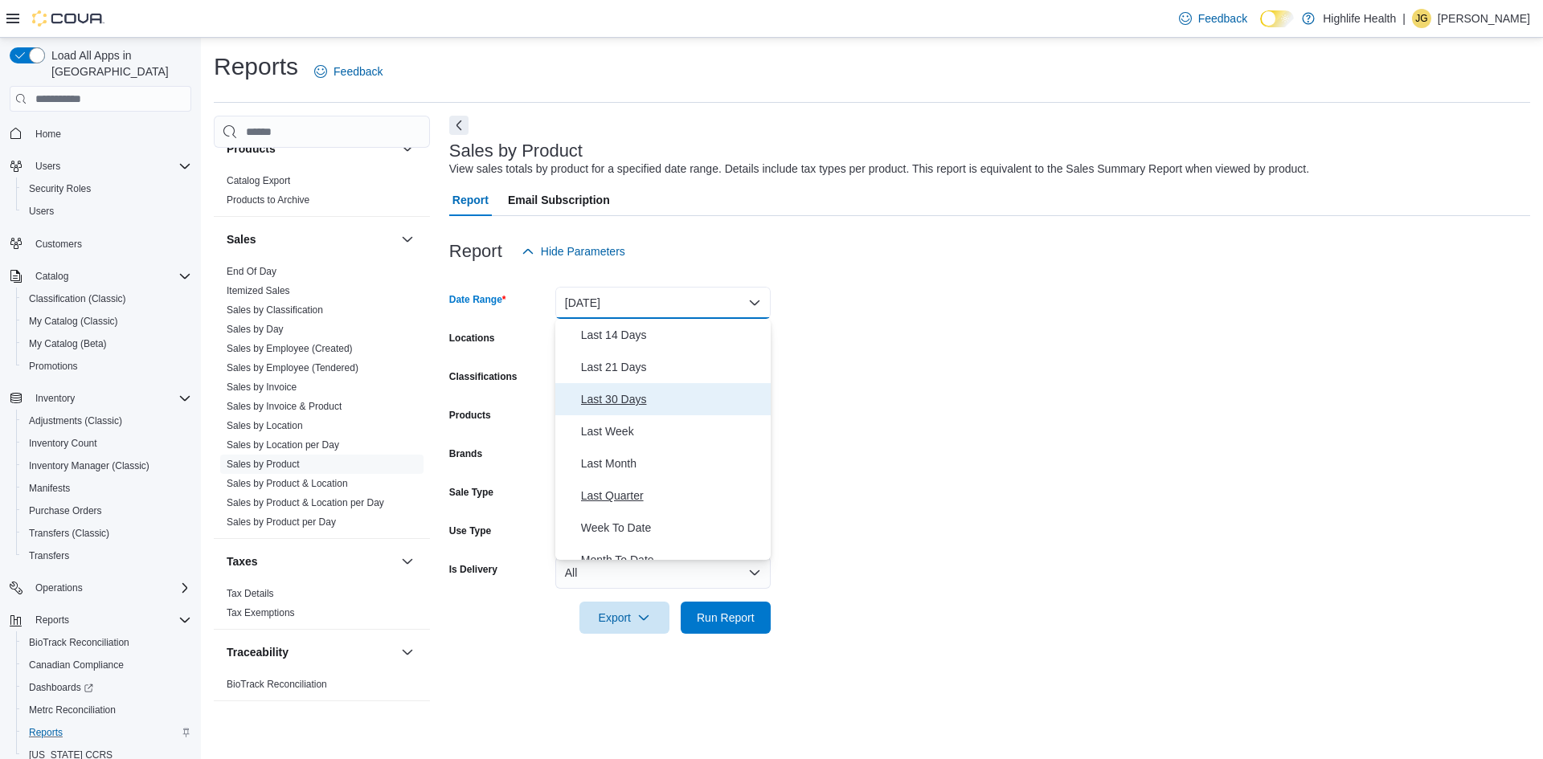
click at [641, 399] on span "Last 30 Days" at bounding box center [672, 399] width 183 height 19
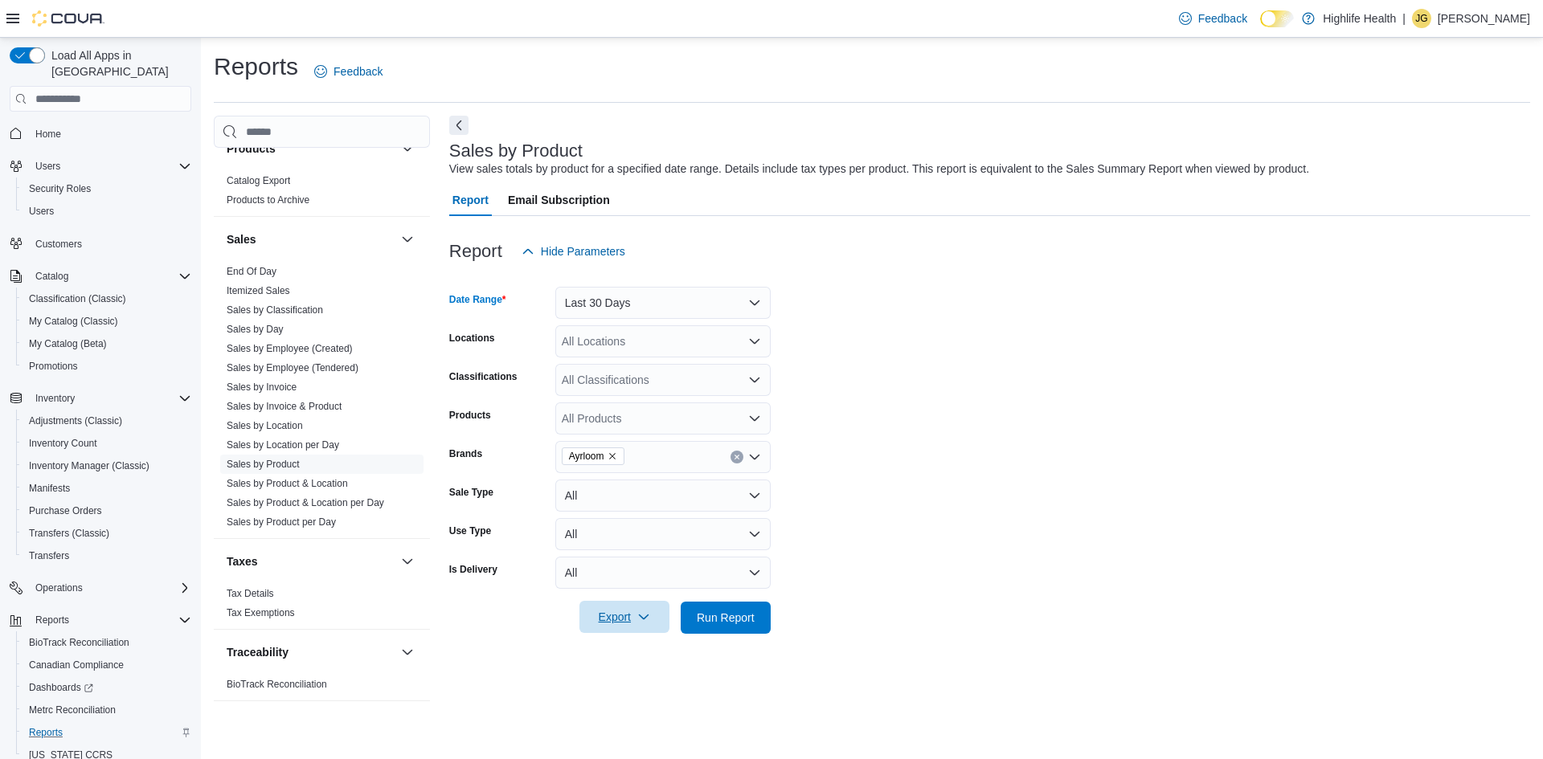
click at [622, 620] on span "Export" at bounding box center [624, 617] width 71 height 32
click at [611, 648] on span "Export to Excel" at bounding box center [627, 650] width 72 height 13
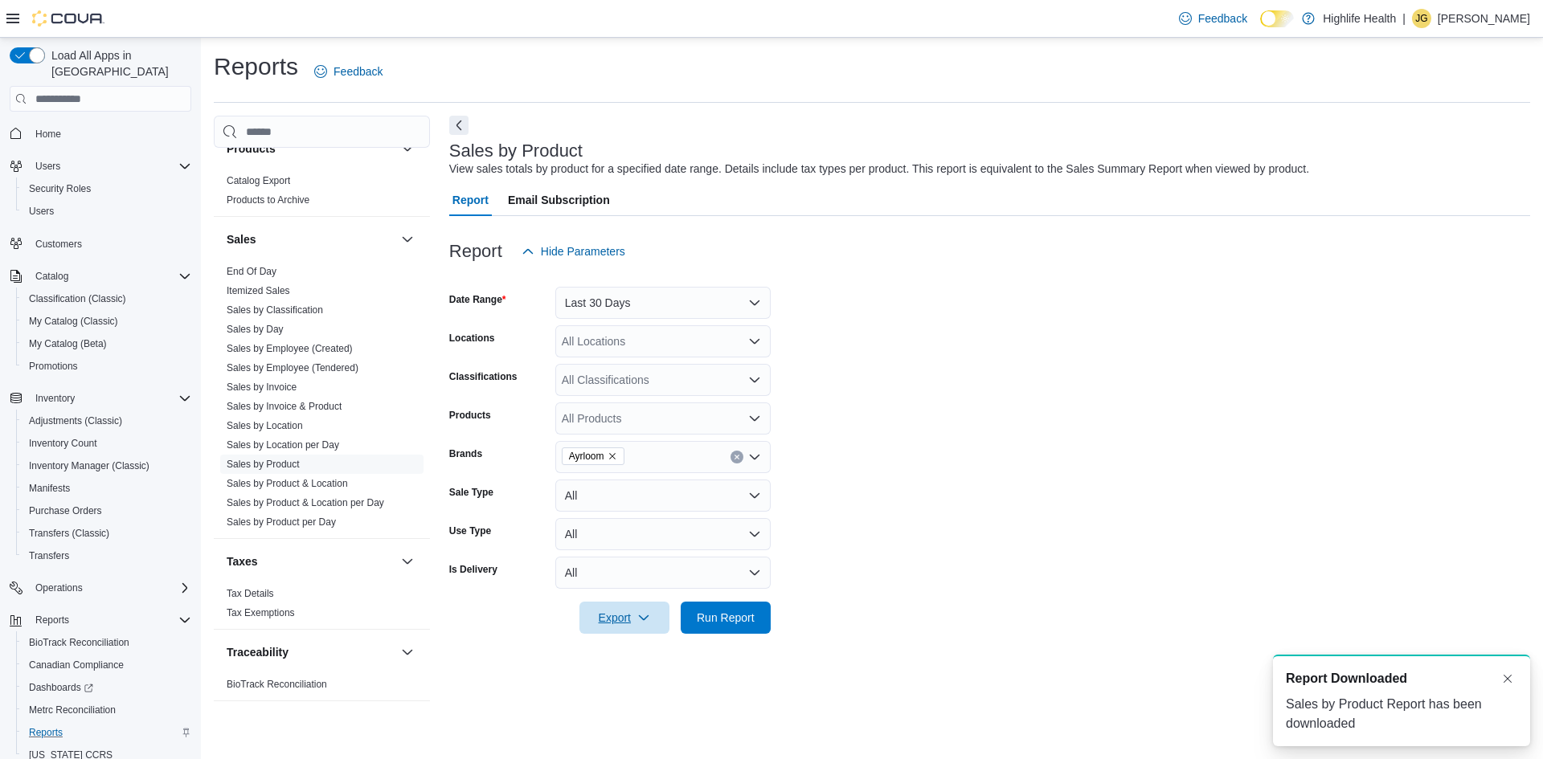
scroll to position [0, 0]
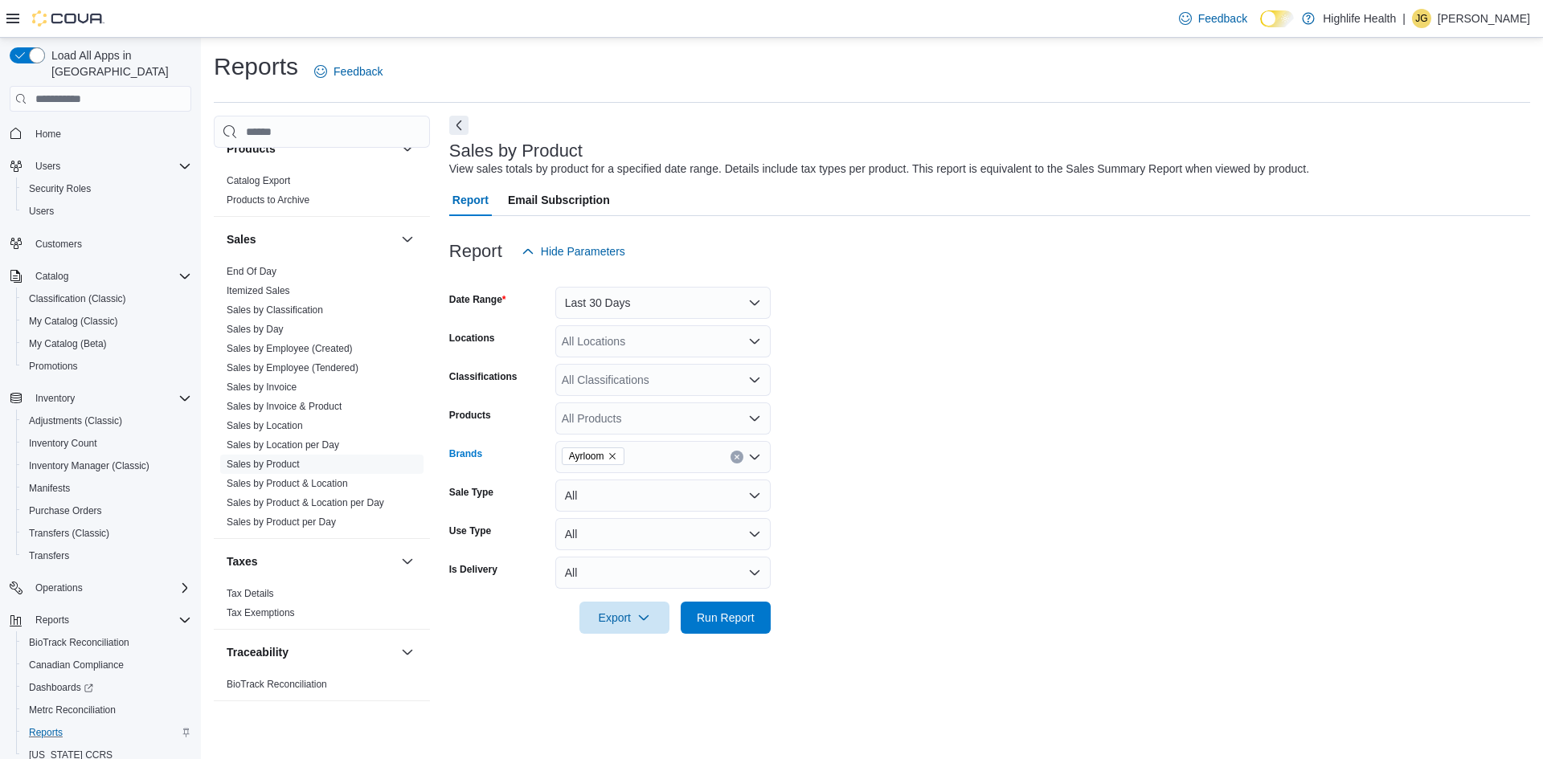
click at [610, 456] on icon "Remove Ayrloom from selection in this group" at bounding box center [612, 457] width 10 height 10
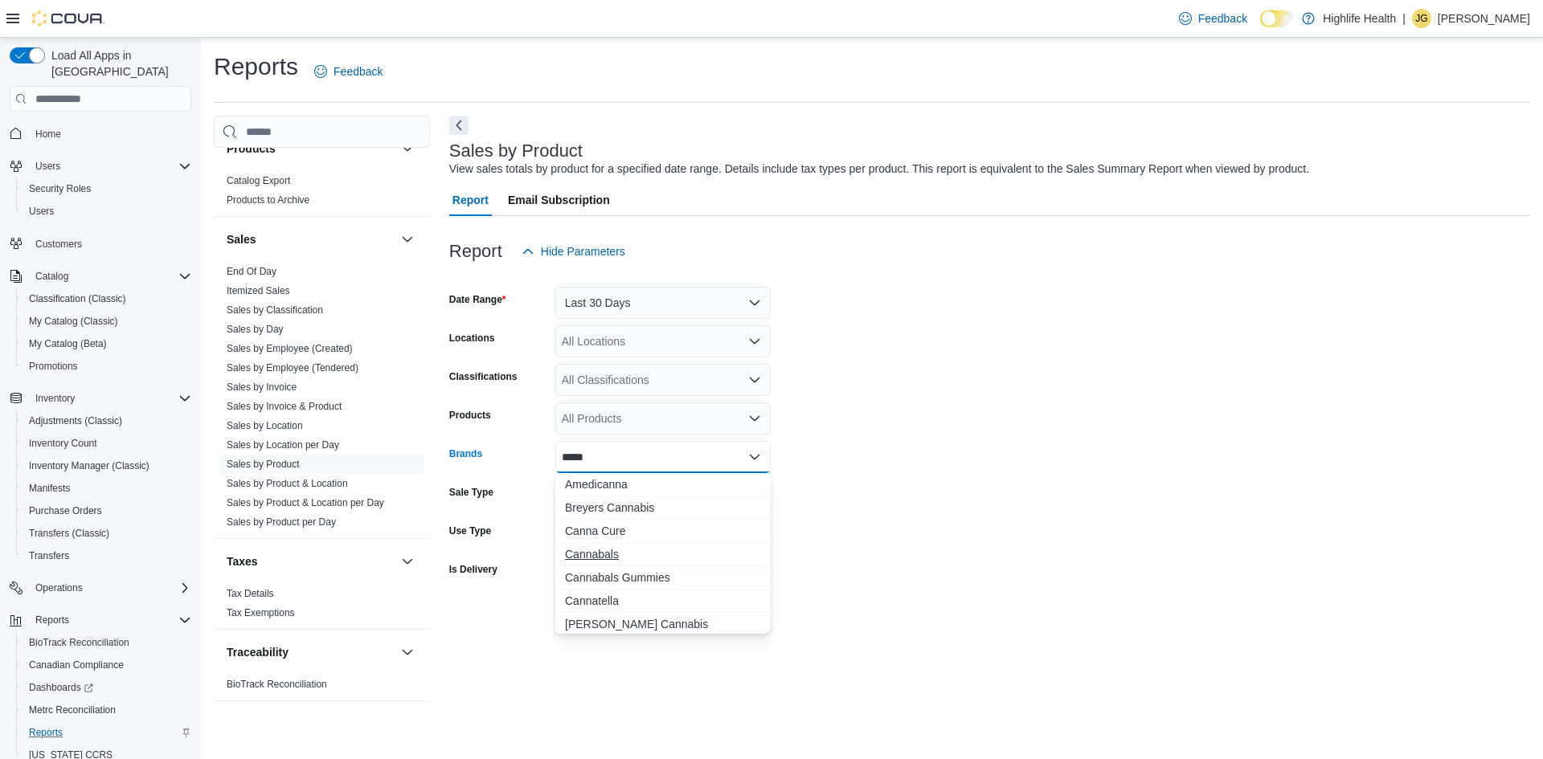
type input "*****"
click at [606, 556] on span "Cannabals" at bounding box center [663, 554] width 196 height 16
type input "*****"
click at [604, 556] on span "Cannabals Gummies" at bounding box center [648, 554] width 166 height 16
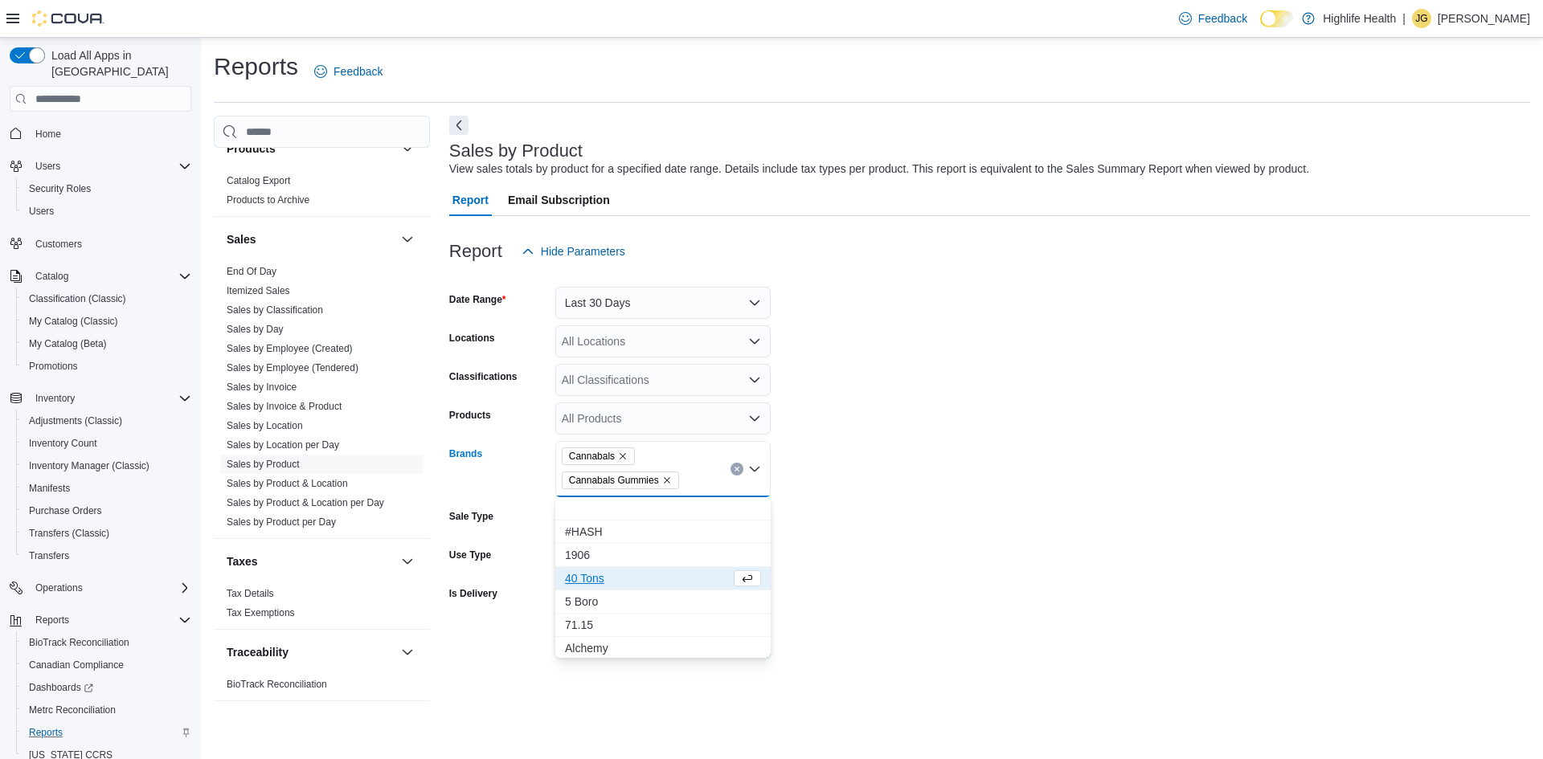
drag, startPoint x: 873, startPoint y: 537, endPoint x: 850, endPoint y: 533, distance: 22.9
click at [873, 536] on form "Date Range Last 30 Days Locations All Locations Classifications All Classificat…" at bounding box center [989, 463] width 1081 height 390
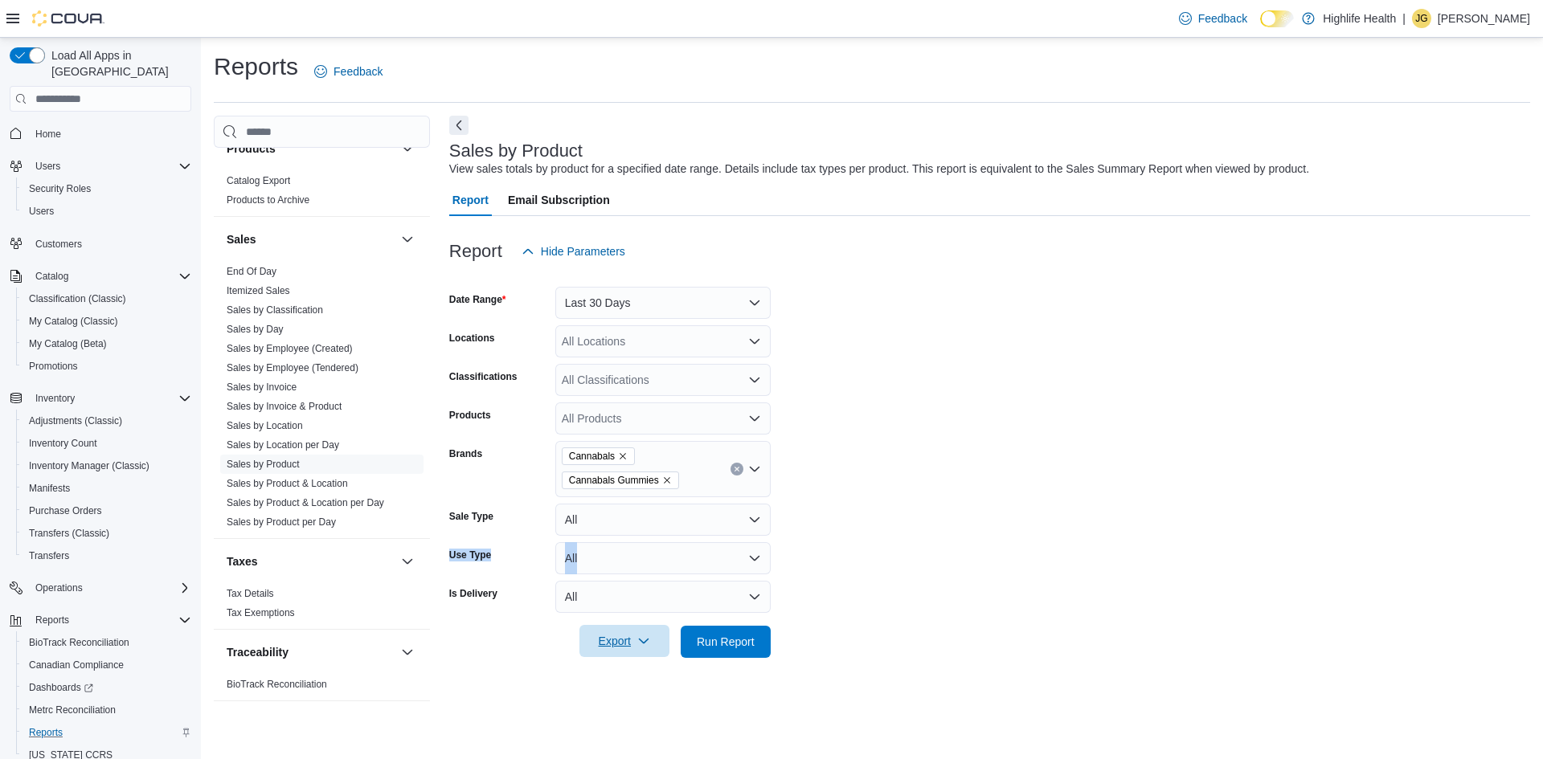
click at [619, 643] on span "Export" at bounding box center [624, 641] width 71 height 32
click at [628, 545] on span "Export to Excel" at bounding box center [627, 545] width 72 height 13
click at [51, 128] on span "Home" at bounding box center [48, 134] width 26 height 13
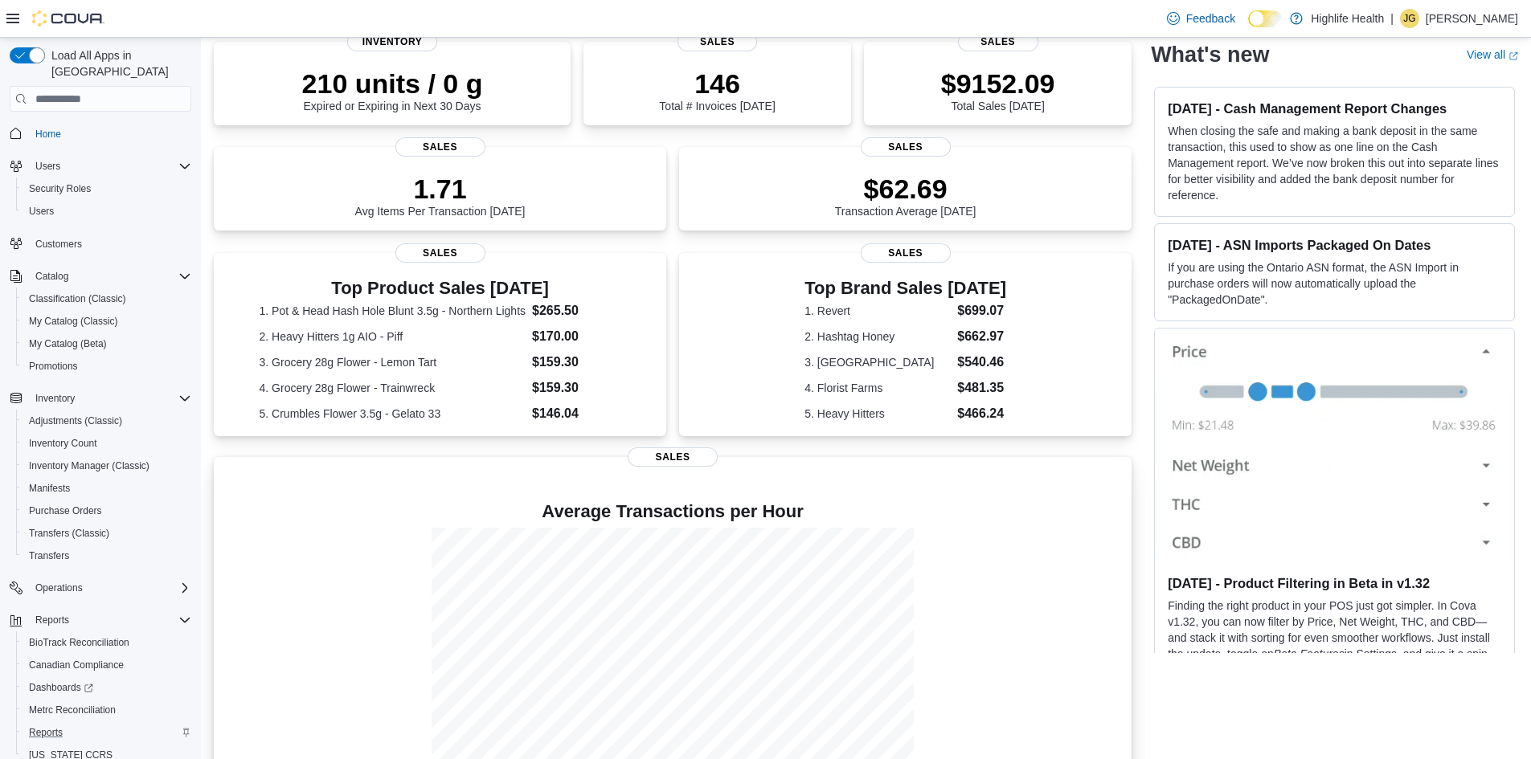
scroll to position [290, 0]
